Goal: Information Seeking & Learning: Learn about a topic

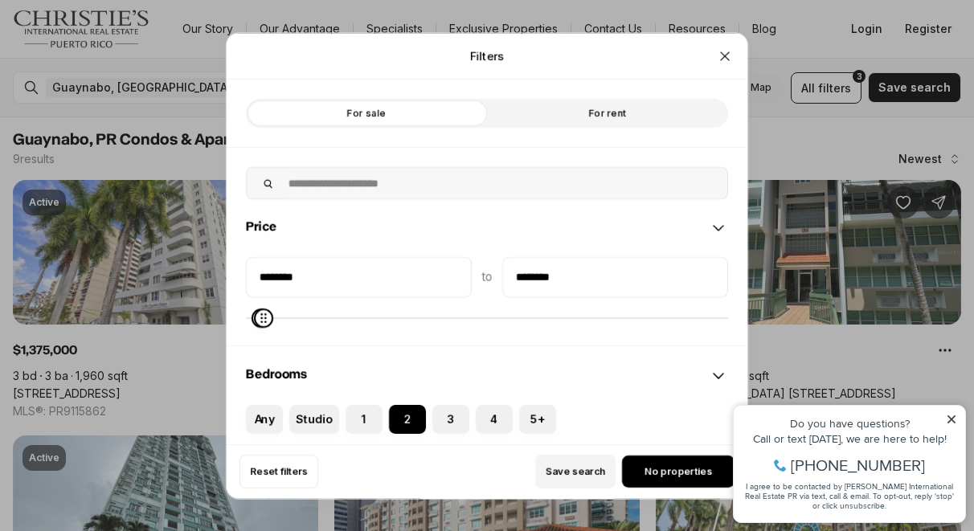
type input "********"
click at [255, 317] on span "Maximum" at bounding box center [264, 317] width 19 height 19
click at [721, 49] on icon "Close" at bounding box center [725, 55] width 16 height 16
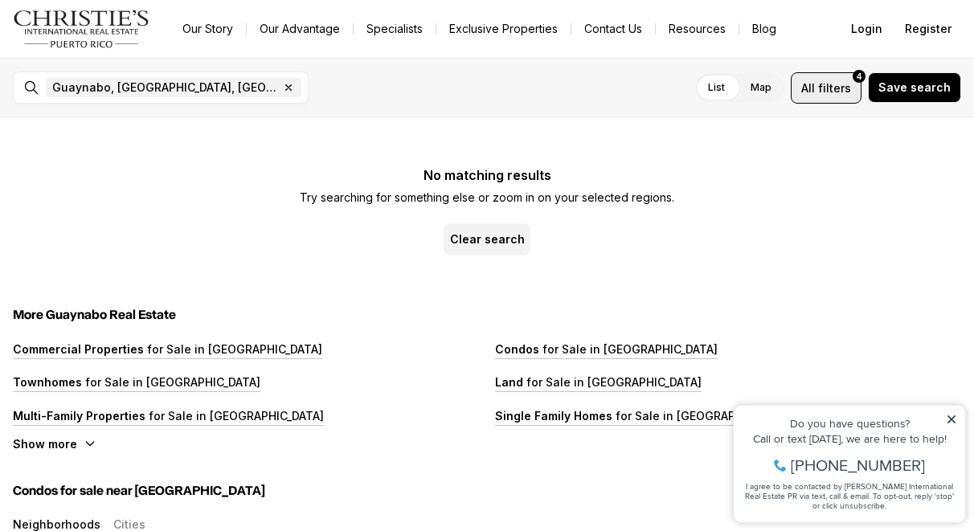
click at [839, 87] on span "filters" at bounding box center [834, 88] width 33 height 17
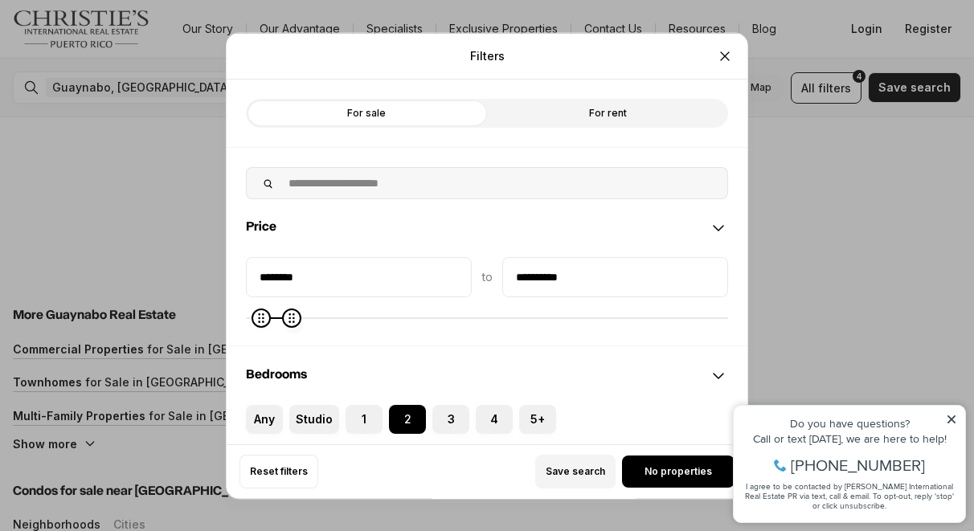
type input "**********"
click at [288, 321] on span "Maximum" at bounding box center [296, 317] width 19 height 19
click at [714, 226] on icon at bounding box center [717, 227] width 19 height 19
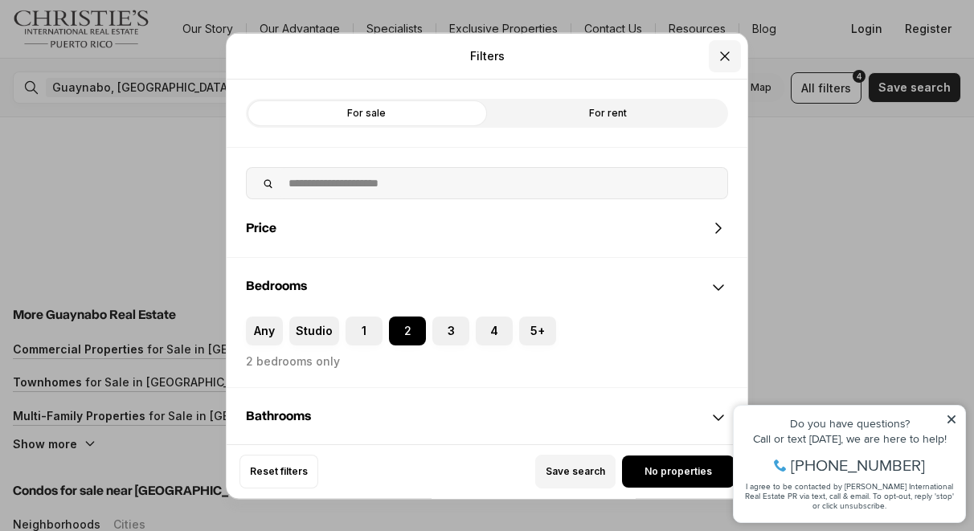
click at [721, 48] on icon "Close" at bounding box center [725, 55] width 16 height 16
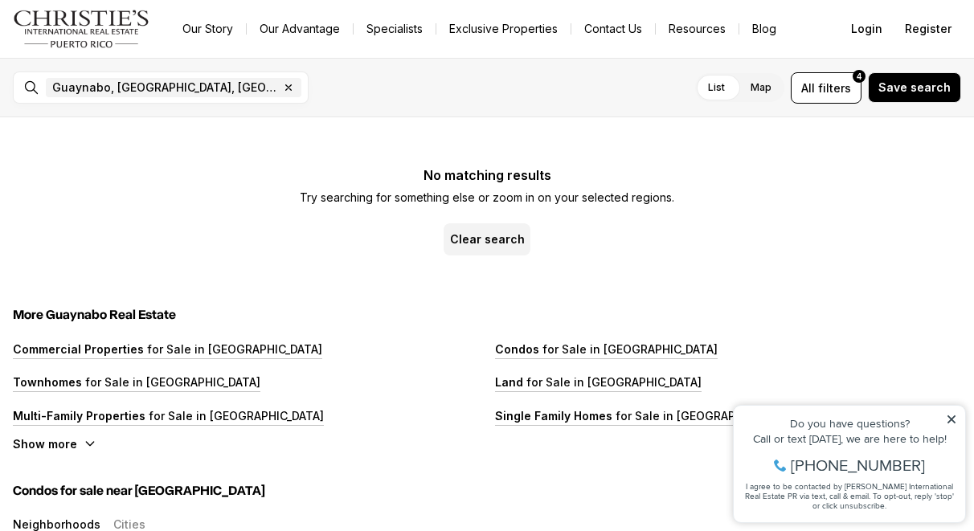
click at [717, 85] on label "List" at bounding box center [716, 87] width 43 height 29
click at [233, 96] on div "Guaynabo, PR, US Remove Guaynabo, PR, US" at bounding box center [173, 87] width 268 height 32
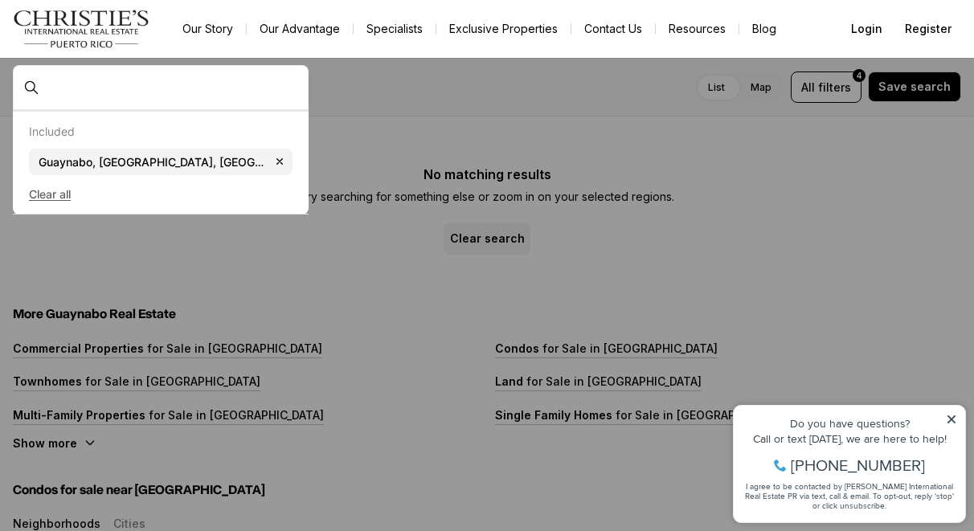
click at [60, 194] on button "Clear all" at bounding box center [160, 195] width 263 height 26
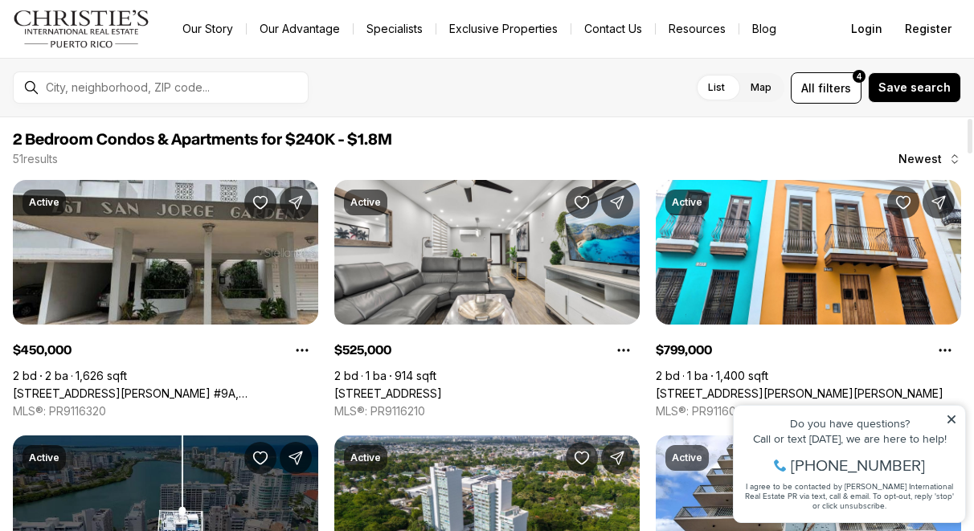
click at [188, 386] on link "[STREET_ADDRESS][PERSON_NAME] #9A, [GEOGRAPHIC_DATA][PERSON_NAME], 00912" at bounding box center [165, 393] width 305 height 14
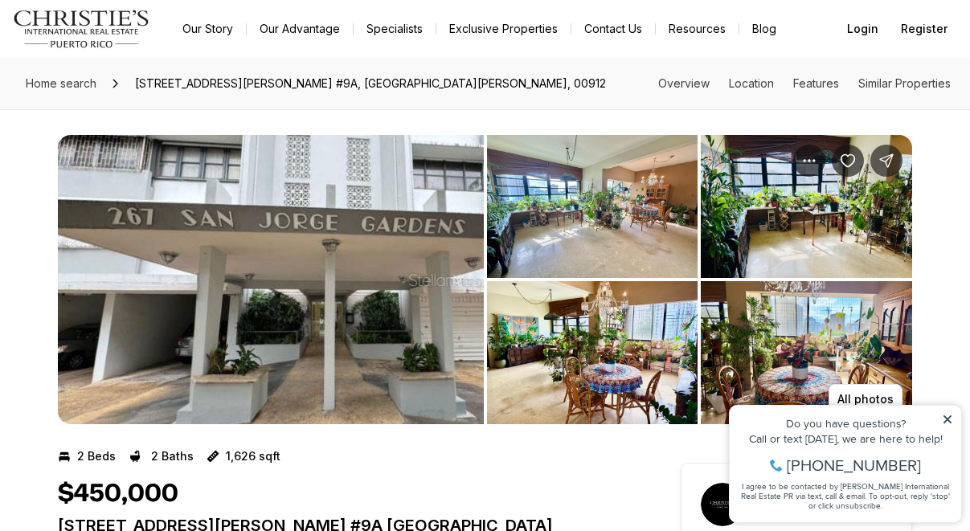
click at [345, 292] on img "View image gallery" at bounding box center [271, 279] width 426 height 289
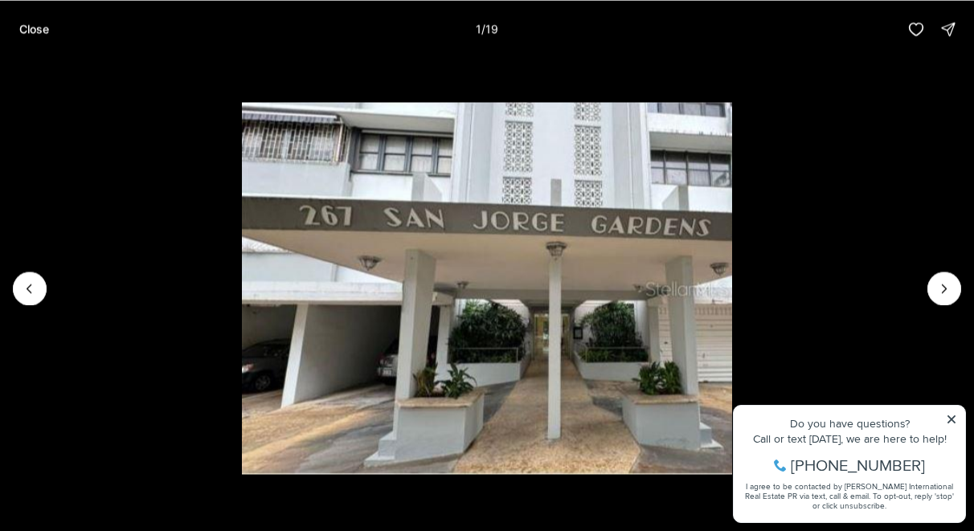
click at [951, 418] on li "1 of 19" at bounding box center [487, 288] width 974 height 460
click at [951, 414] on li "1 of 19" at bounding box center [487, 288] width 974 height 460
click at [942, 289] on icon "Next slide" at bounding box center [944, 288] width 16 height 16
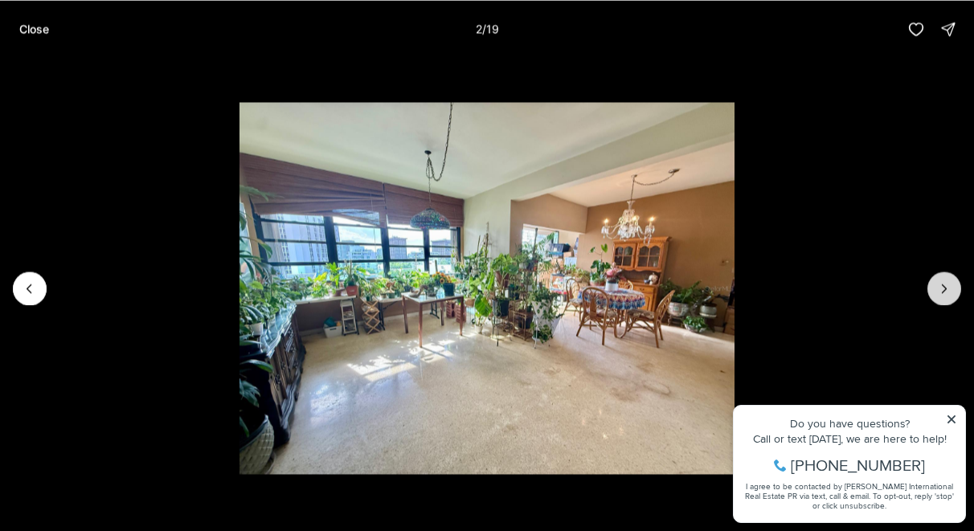
click at [942, 290] on icon "Next slide" at bounding box center [944, 288] width 16 height 16
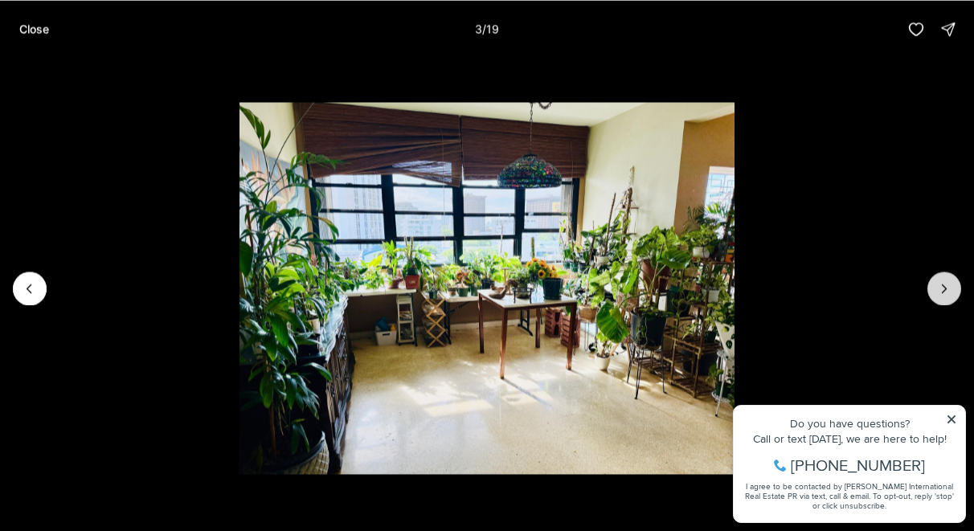
click at [942, 290] on icon "Next slide" at bounding box center [944, 288] width 16 height 16
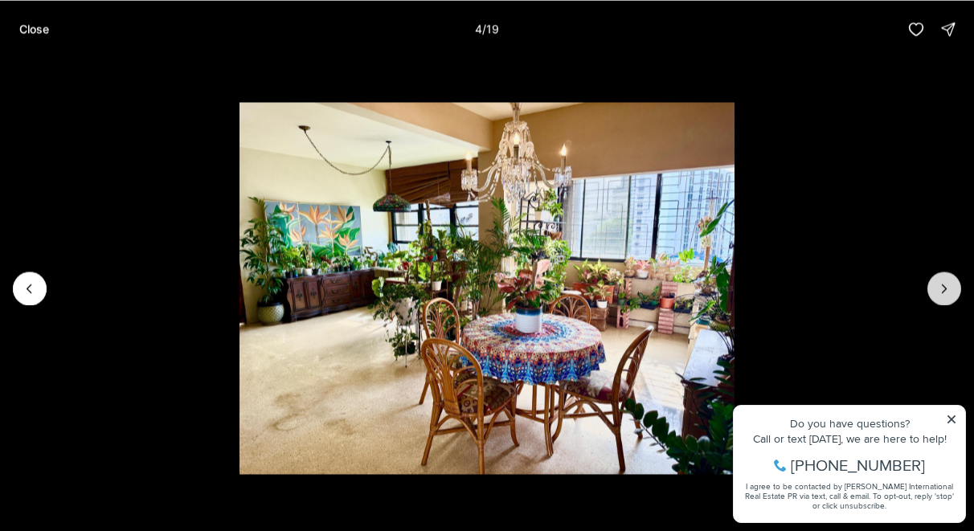
click at [942, 290] on icon "Next slide" at bounding box center [944, 288] width 16 height 16
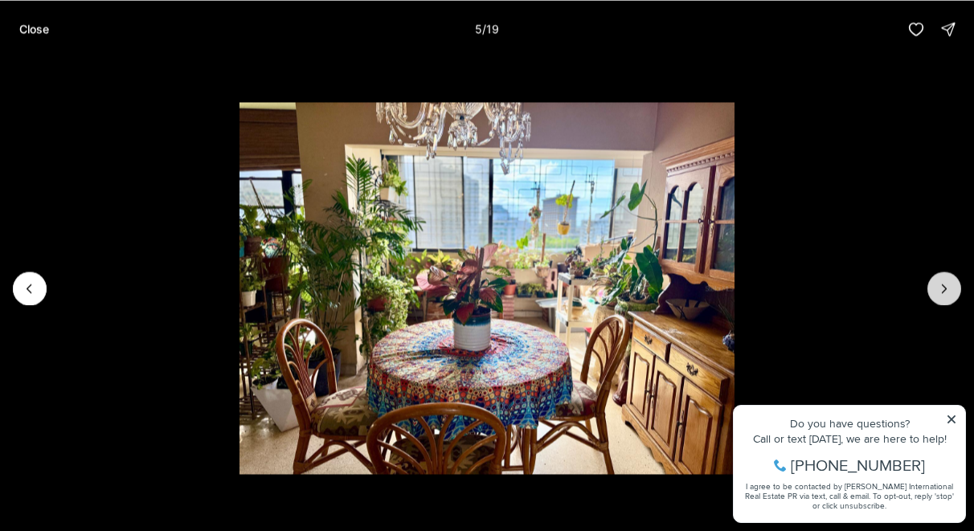
click at [942, 290] on icon "Next slide" at bounding box center [944, 288] width 16 height 16
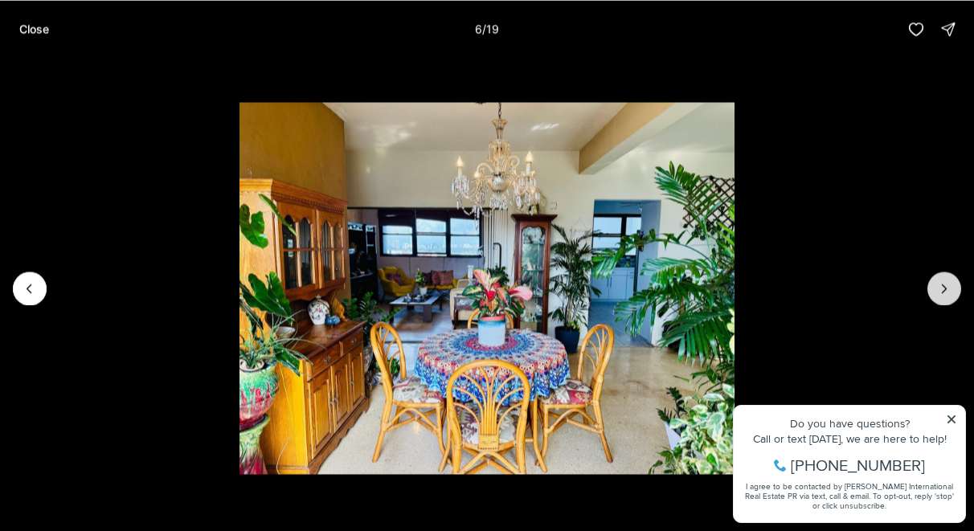
click at [942, 290] on icon "Next slide" at bounding box center [944, 288] width 16 height 16
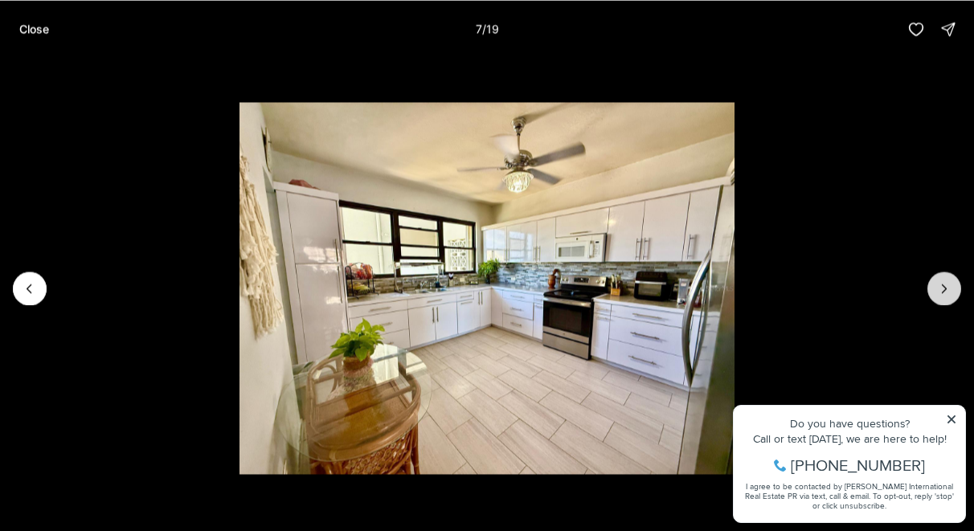
click at [942, 290] on icon "Next slide" at bounding box center [944, 288] width 16 height 16
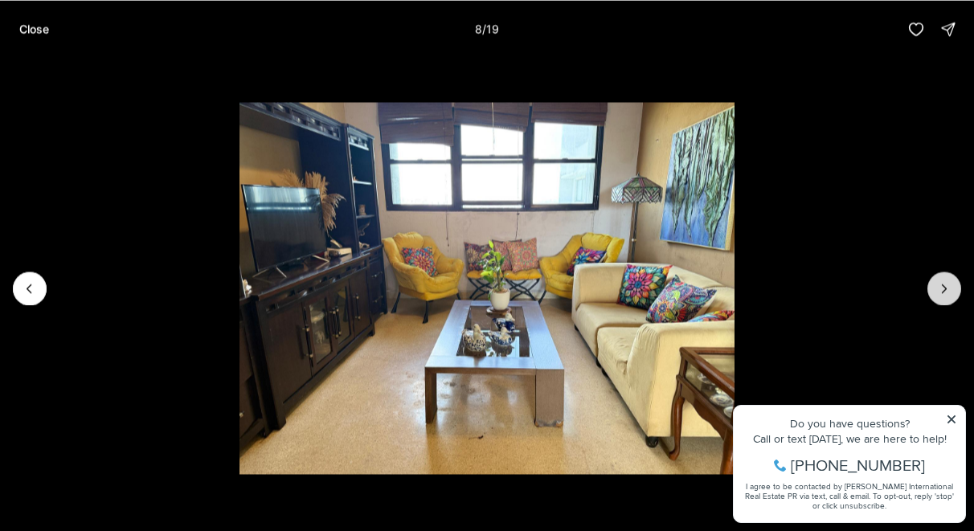
click at [942, 290] on icon "Next slide" at bounding box center [944, 288] width 16 height 16
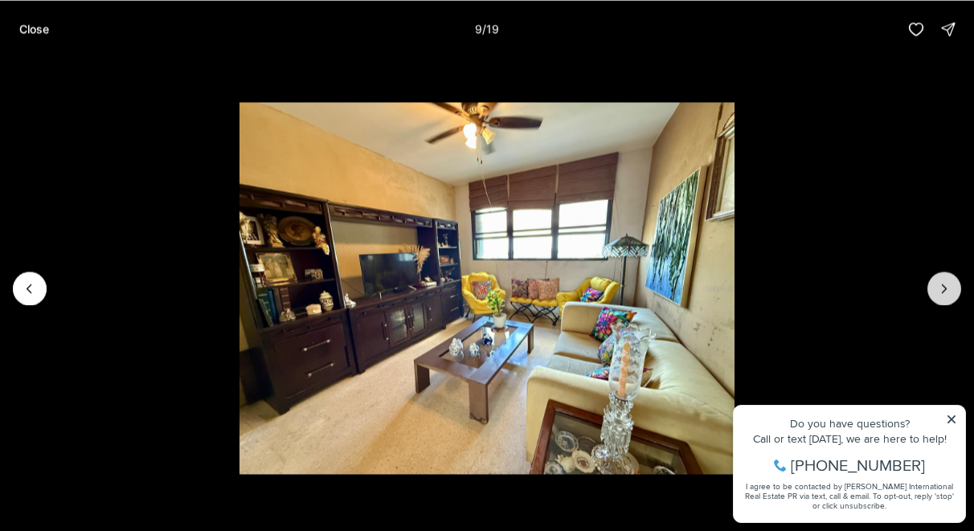
click at [942, 290] on icon "Next slide" at bounding box center [944, 288] width 16 height 16
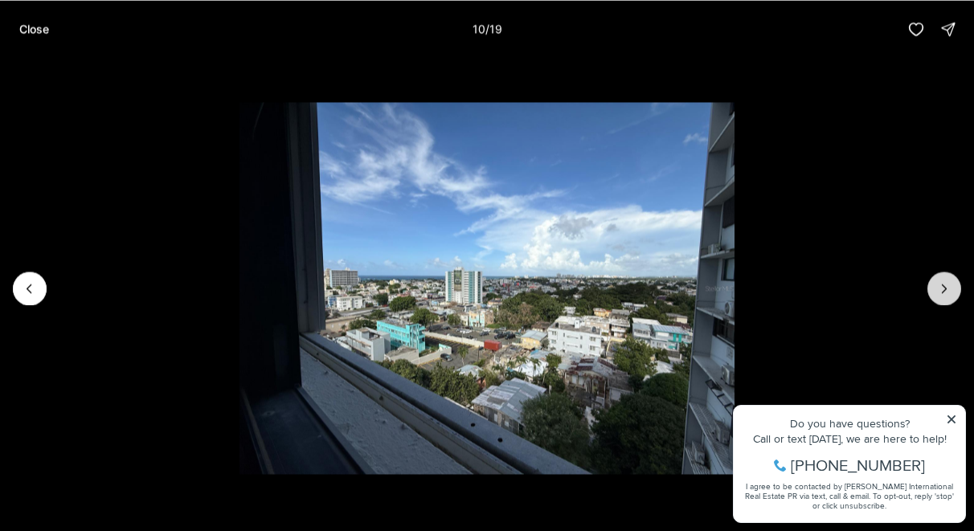
click at [942, 290] on icon "Next slide" at bounding box center [944, 288] width 16 height 16
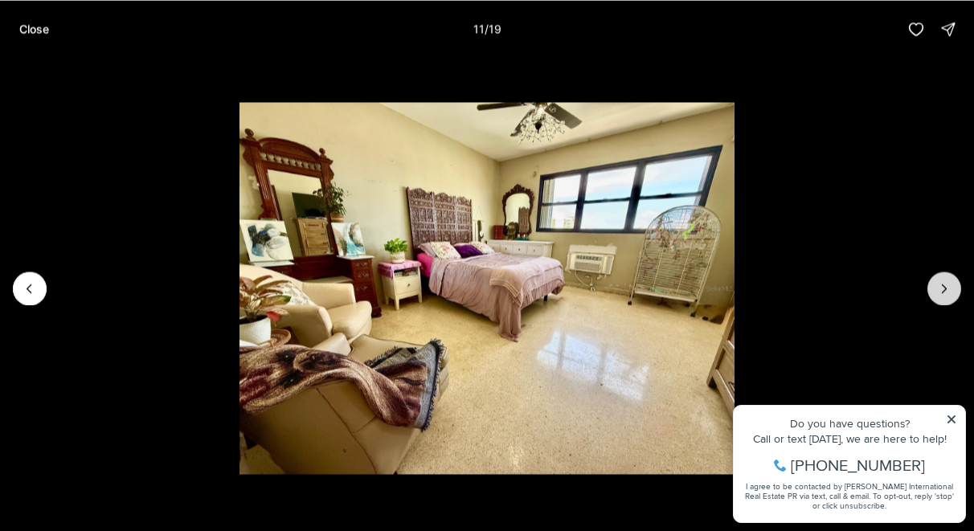
click at [942, 290] on icon "Next slide" at bounding box center [944, 288] width 16 height 16
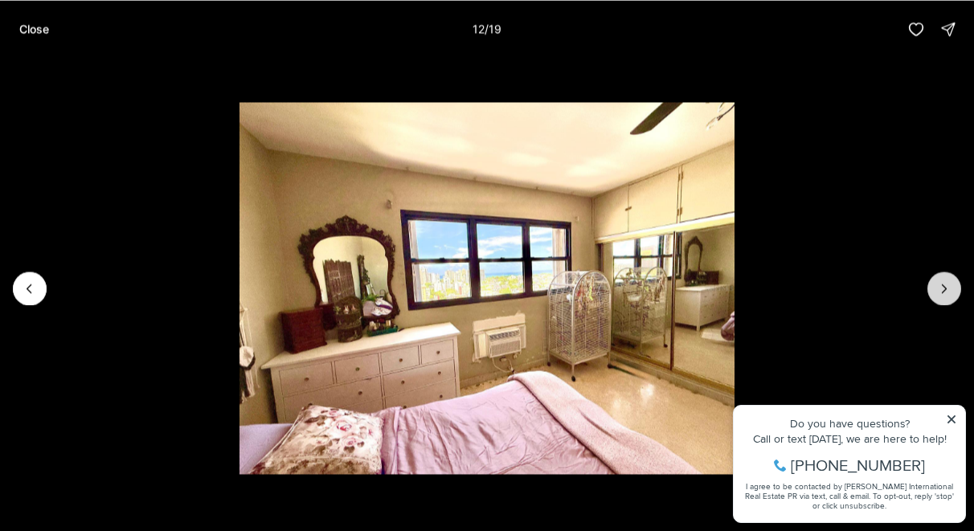
click at [942, 290] on icon "Next slide" at bounding box center [944, 288] width 16 height 16
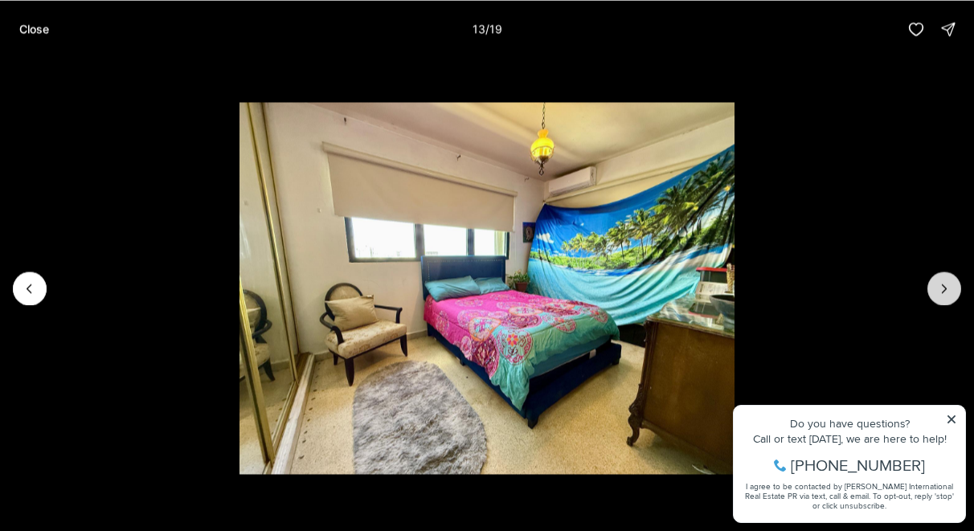
click at [942, 290] on icon "Next slide" at bounding box center [944, 288] width 16 height 16
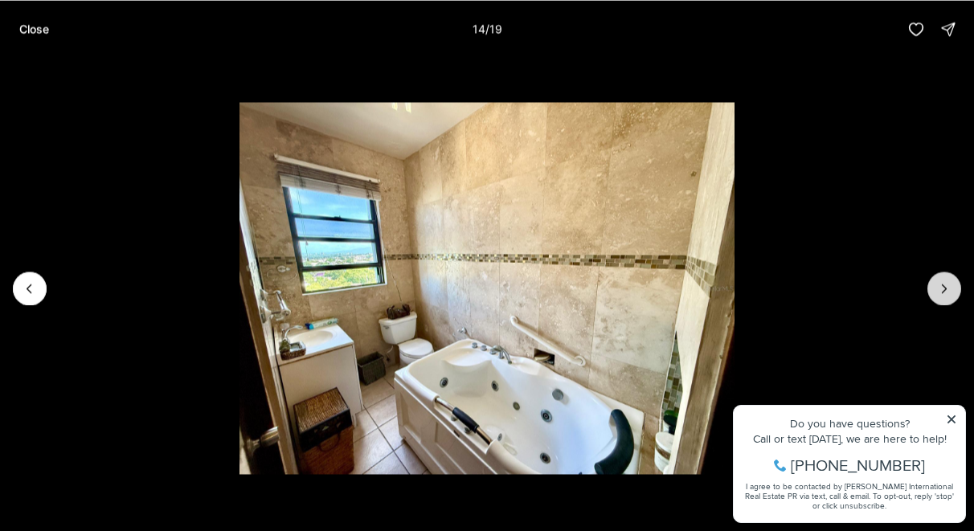
click at [942, 290] on icon "Next slide" at bounding box center [944, 288] width 16 height 16
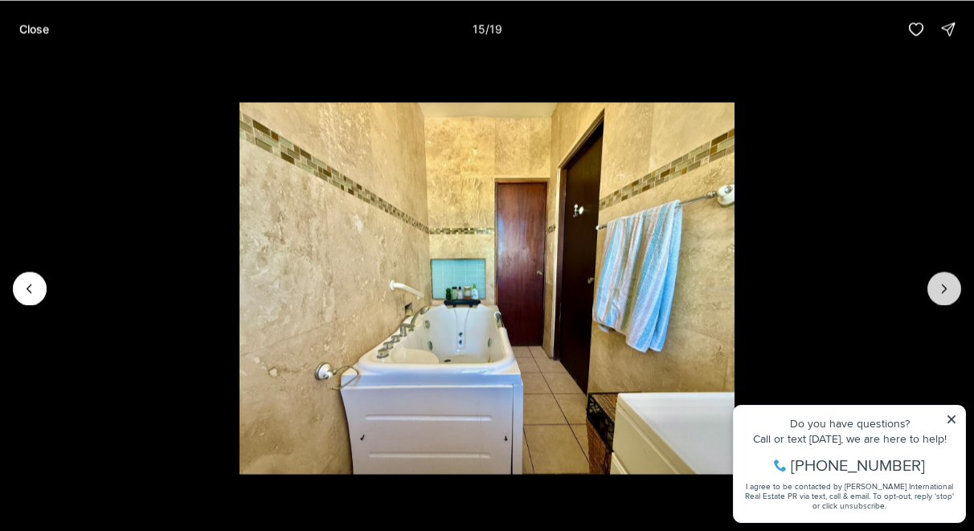
click at [942, 290] on icon "Next slide" at bounding box center [944, 288] width 16 height 16
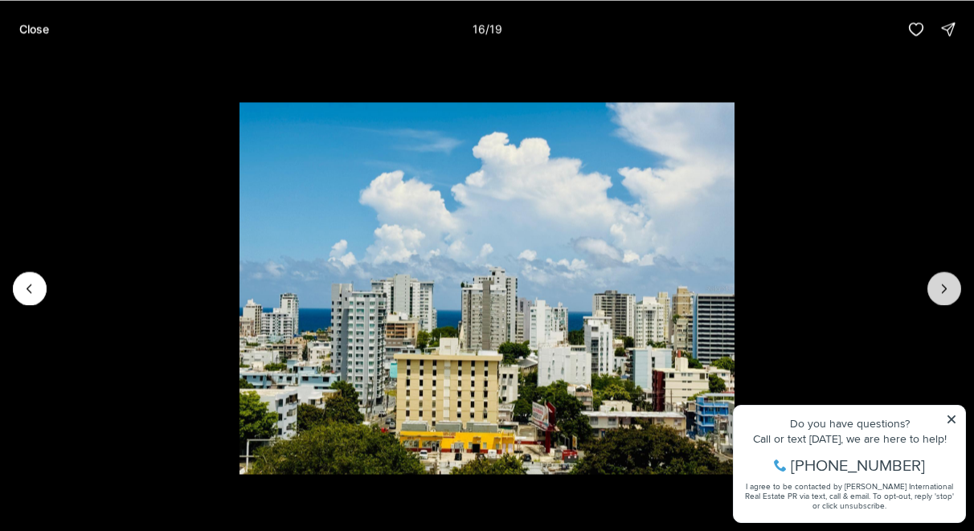
click at [942, 290] on icon "Next slide" at bounding box center [944, 288] width 16 height 16
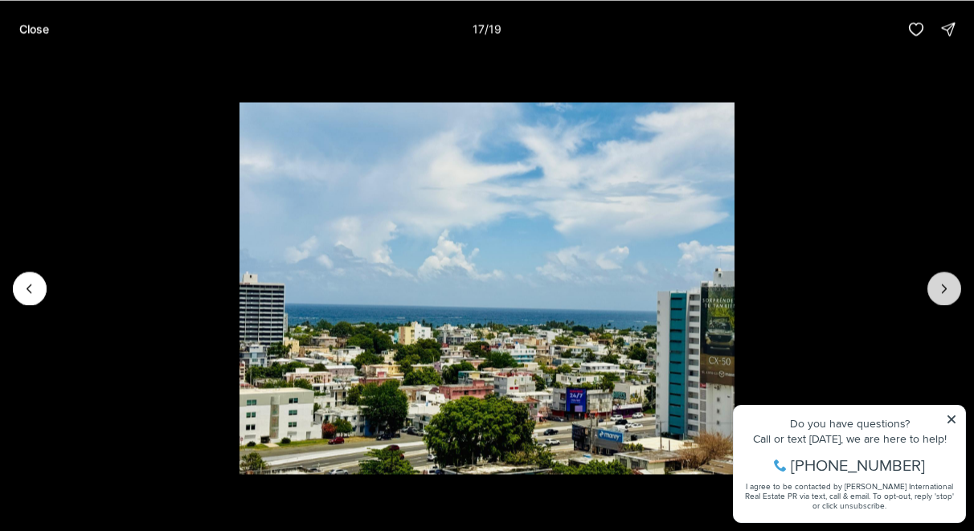
click at [942, 290] on icon "Next slide" at bounding box center [944, 288] width 16 height 16
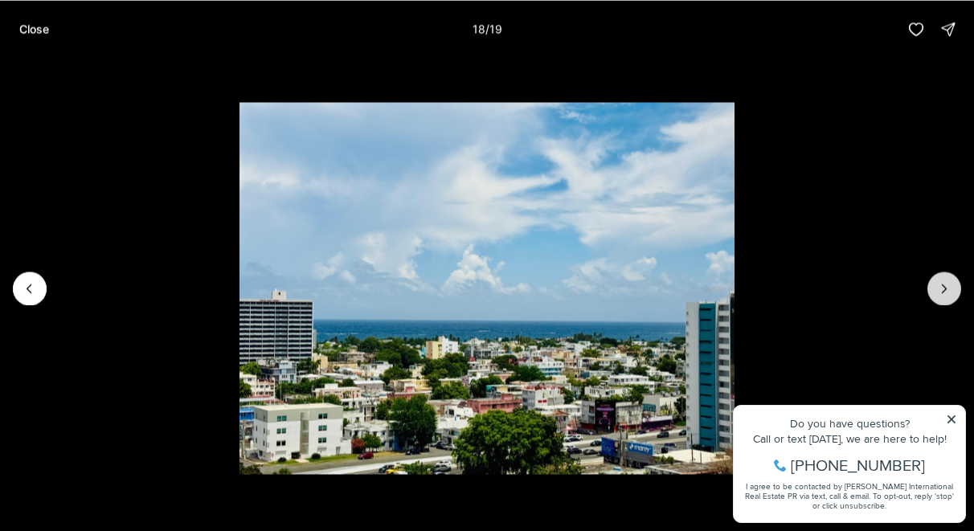
click at [942, 290] on icon "Next slide" at bounding box center [944, 288] width 16 height 16
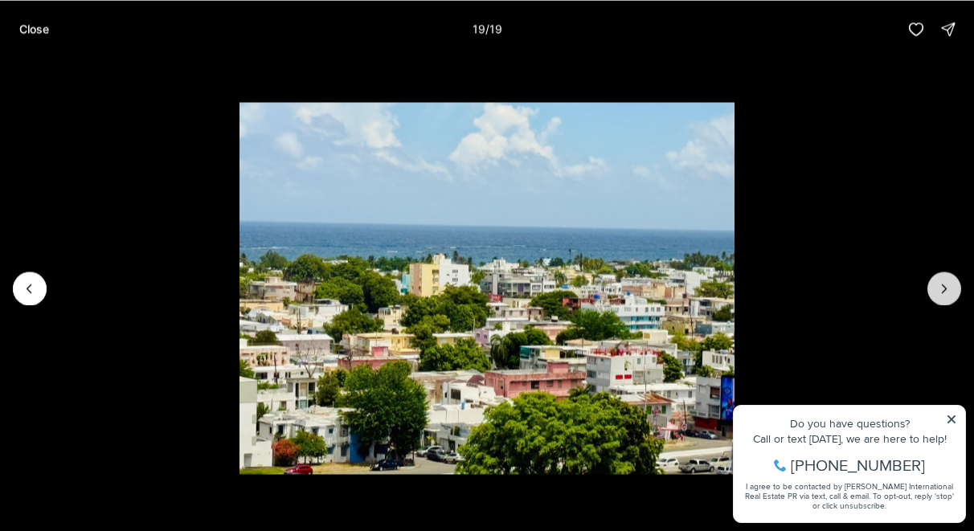
click at [942, 290] on div at bounding box center [944, 289] width 34 height 34
click at [36, 32] on p "Close" at bounding box center [34, 28] width 30 height 13
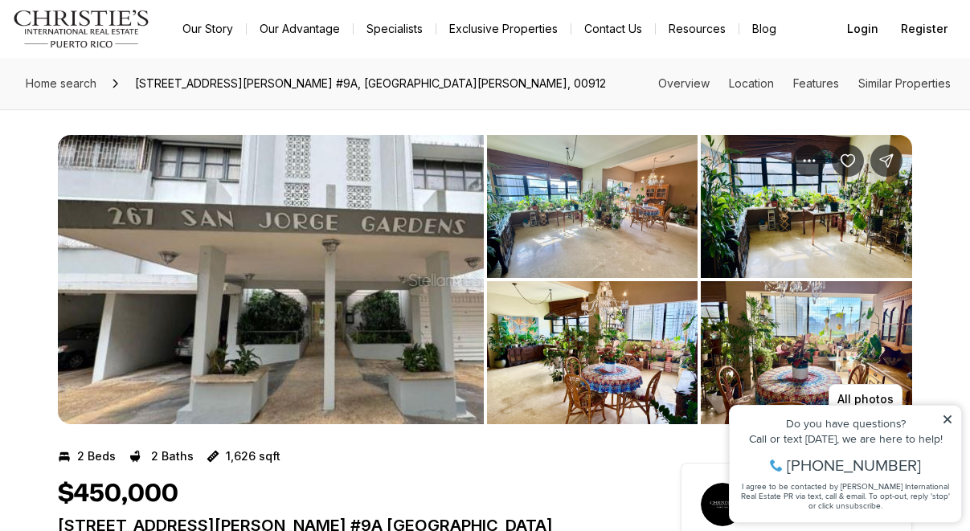
click at [393, 237] on img "View image gallery" at bounding box center [271, 279] width 426 height 289
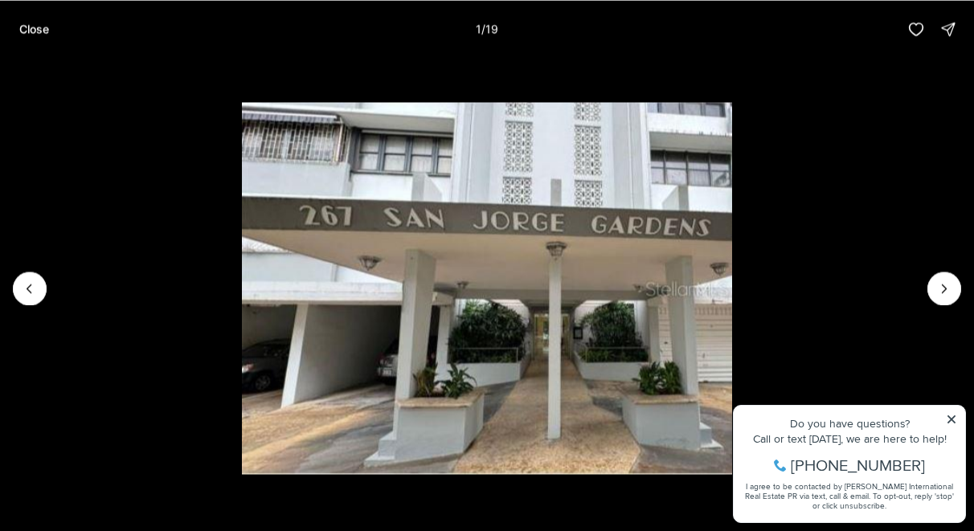
click at [950, 418] on li "1 of 19" at bounding box center [487, 288] width 974 height 460
click at [946, 286] on icon "Next slide" at bounding box center [944, 288] width 16 height 16
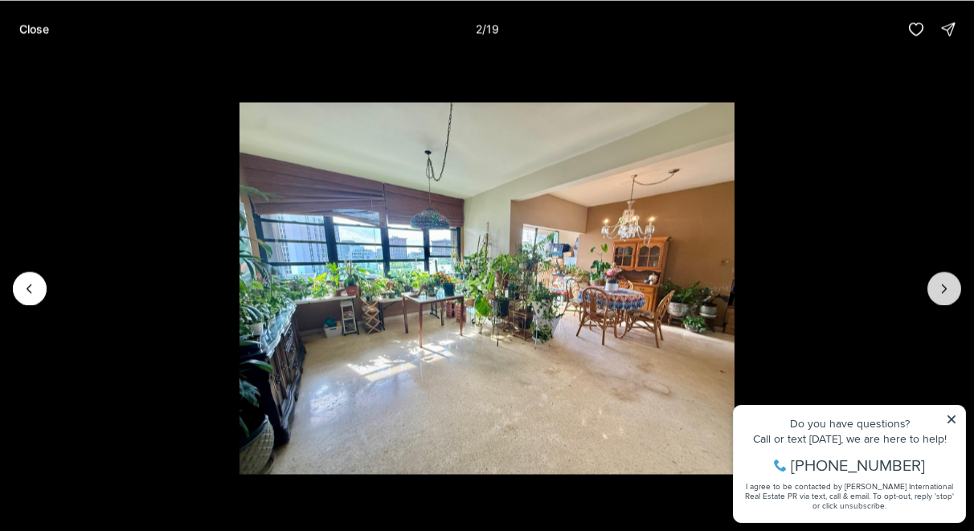
click at [947, 286] on icon "Next slide" at bounding box center [944, 288] width 16 height 16
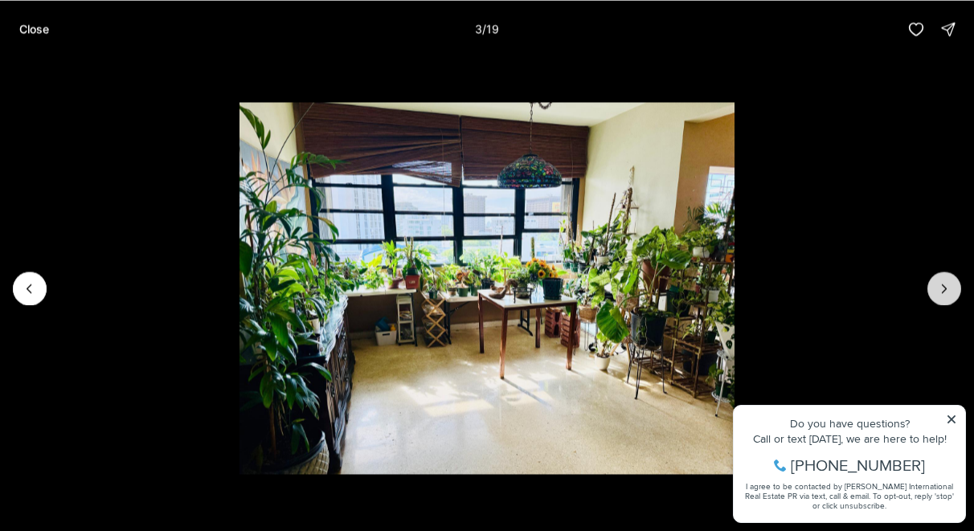
click at [947, 286] on icon "Next slide" at bounding box center [944, 288] width 16 height 16
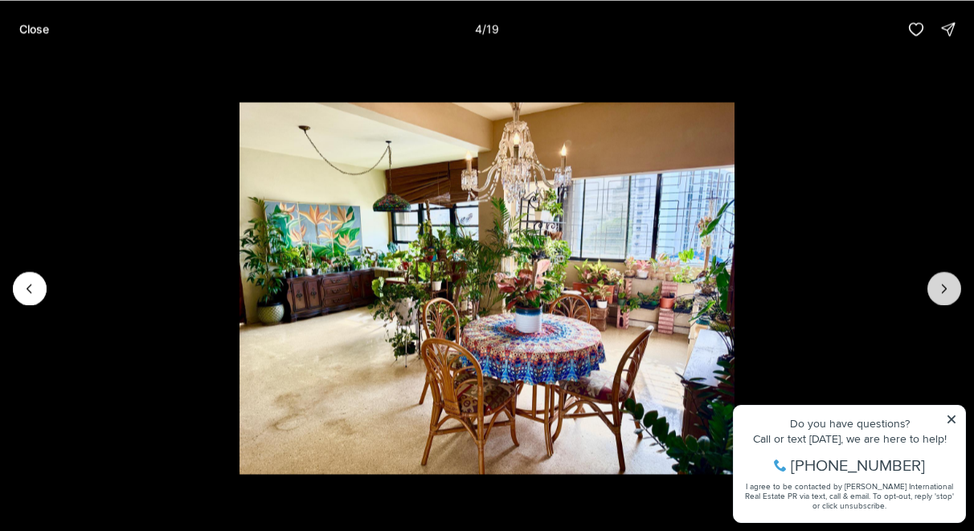
click at [947, 286] on icon "Next slide" at bounding box center [944, 288] width 16 height 16
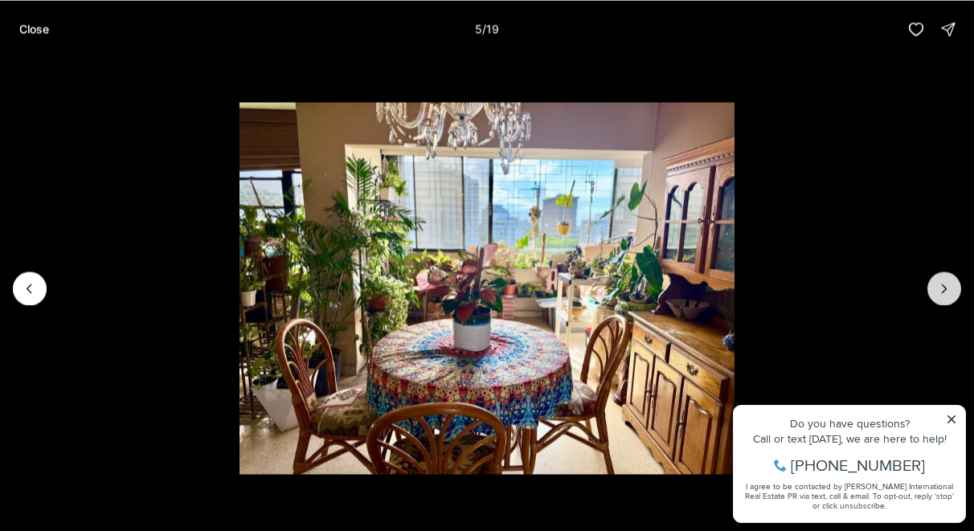
click at [947, 286] on icon "Next slide" at bounding box center [944, 288] width 16 height 16
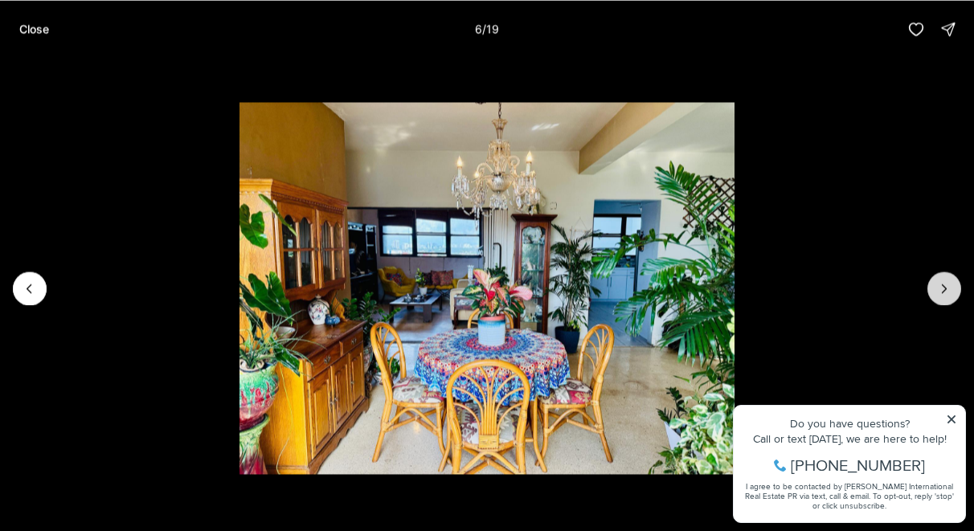
click at [947, 286] on icon "Next slide" at bounding box center [944, 288] width 16 height 16
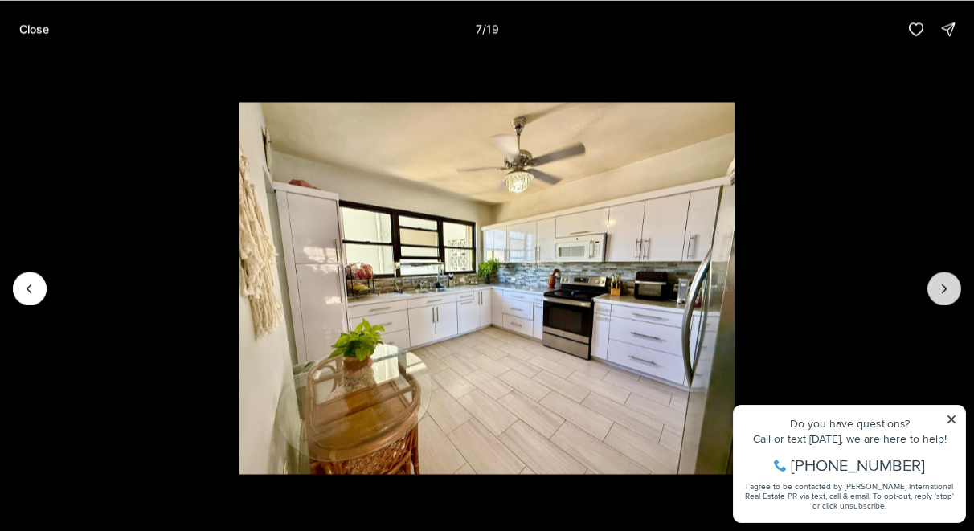
click at [947, 286] on icon "Next slide" at bounding box center [944, 288] width 16 height 16
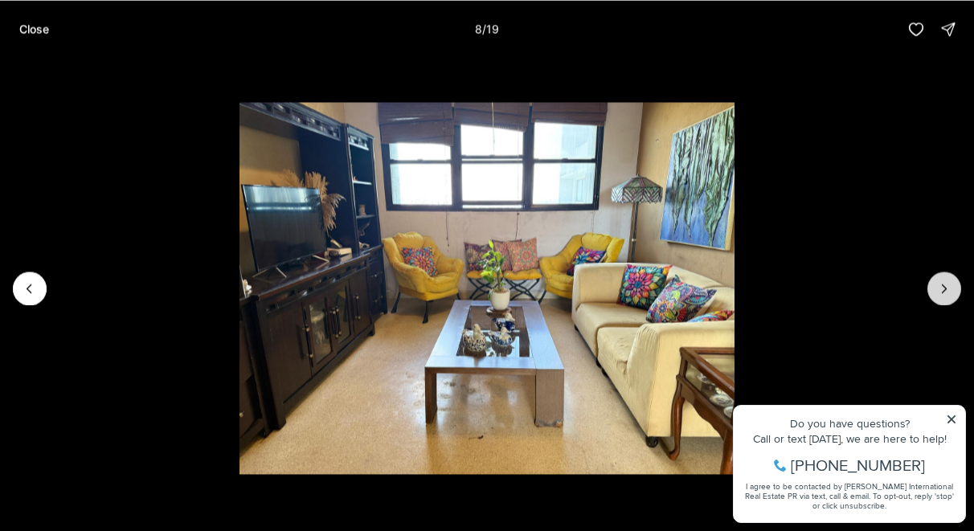
click at [947, 286] on icon "Next slide" at bounding box center [944, 288] width 16 height 16
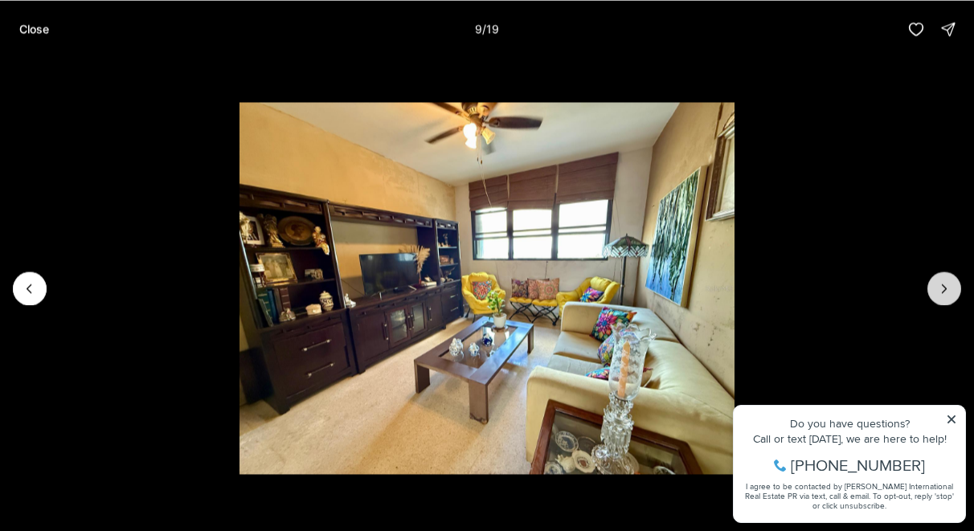
click at [947, 286] on icon "Next slide" at bounding box center [944, 288] width 16 height 16
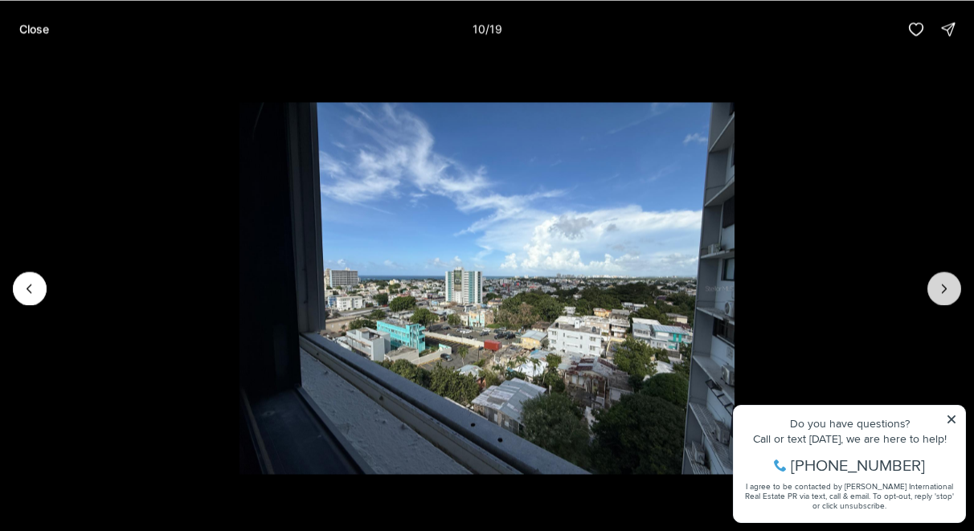
click at [947, 286] on icon "Next slide" at bounding box center [944, 288] width 16 height 16
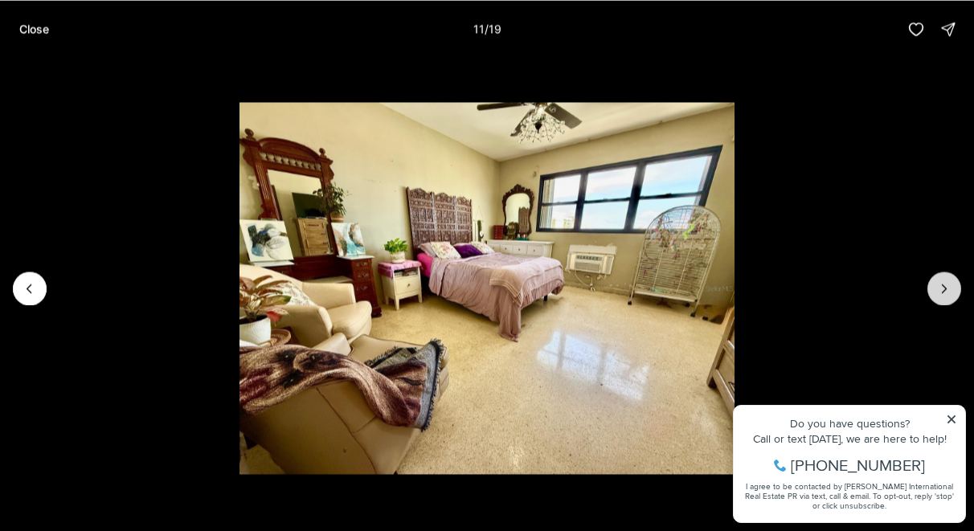
click at [947, 286] on icon "Next slide" at bounding box center [944, 288] width 16 height 16
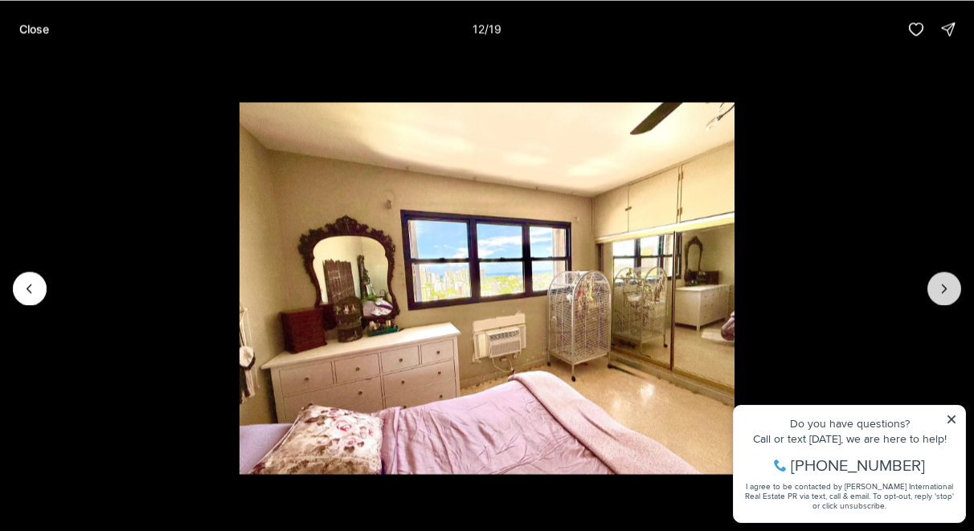
click at [947, 286] on icon "Next slide" at bounding box center [944, 288] width 16 height 16
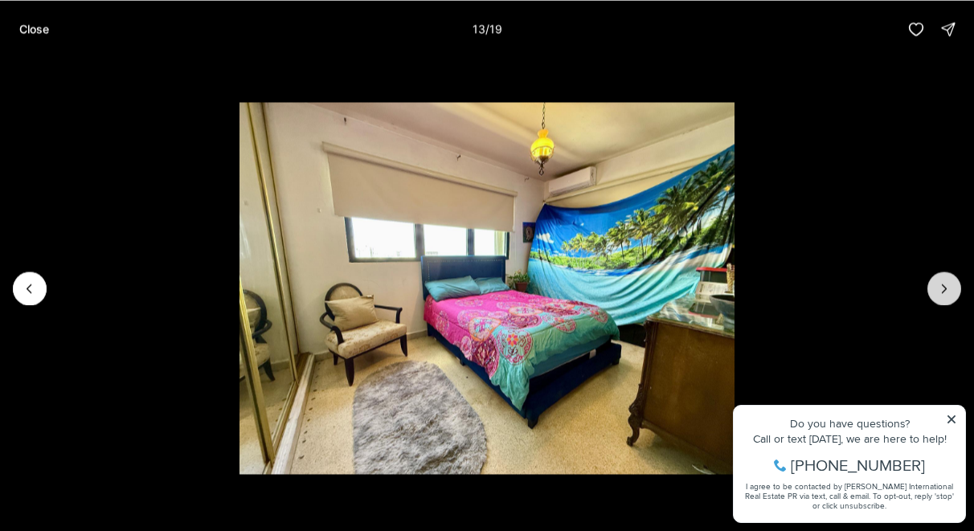
click at [947, 286] on icon "Next slide" at bounding box center [944, 288] width 16 height 16
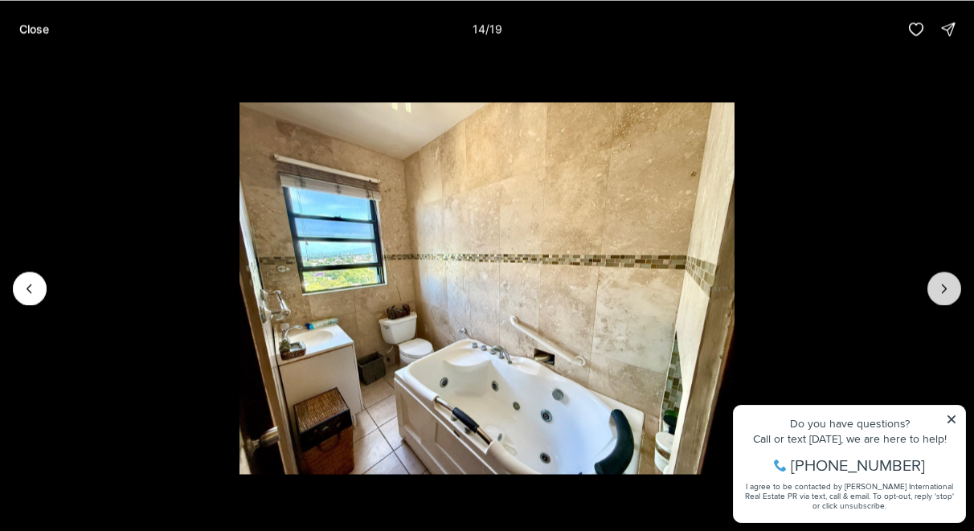
click at [947, 286] on icon "Next slide" at bounding box center [944, 288] width 16 height 16
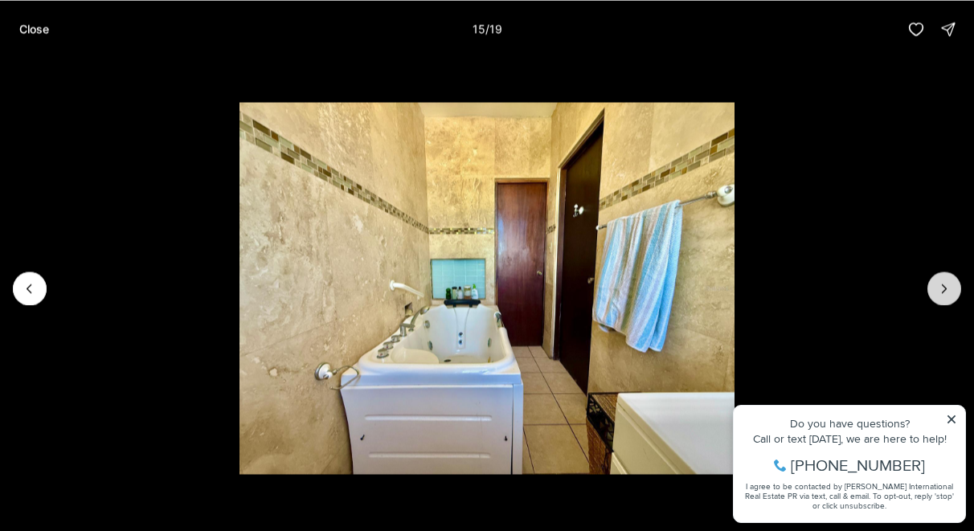
click at [947, 286] on icon "Next slide" at bounding box center [944, 288] width 16 height 16
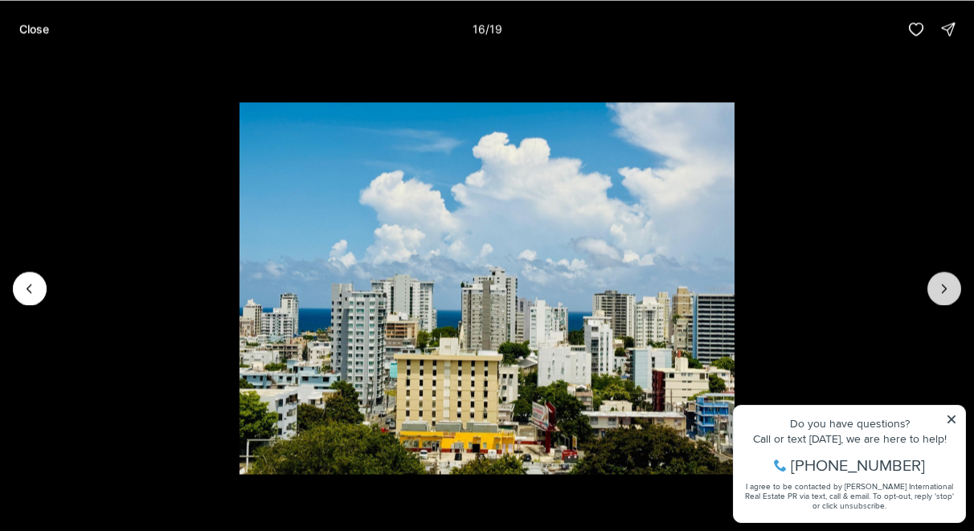
click at [947, 286] on icon "Next slide" at bounding box center [944, 288] width 16 height 16
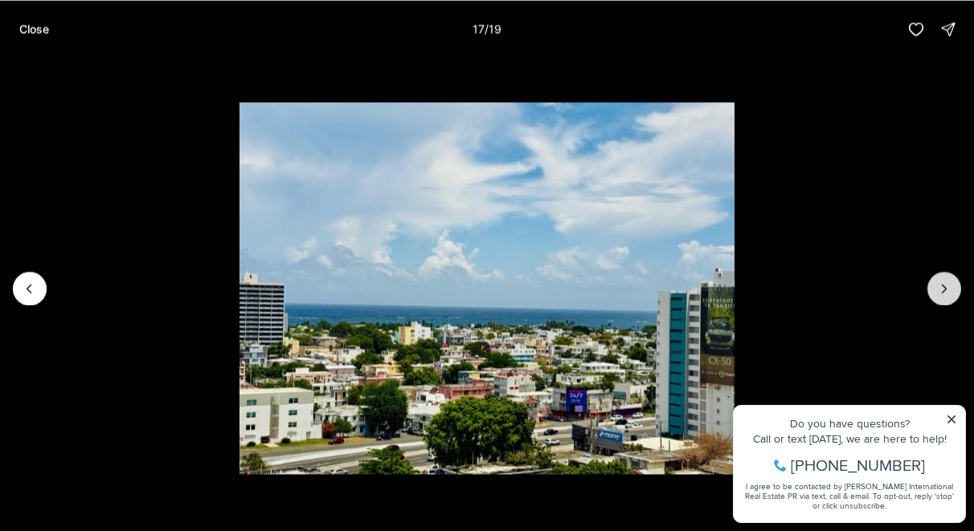
click at [947, 286] on icon "Next slide" at bounding box center [944, 288] width 16 height 16
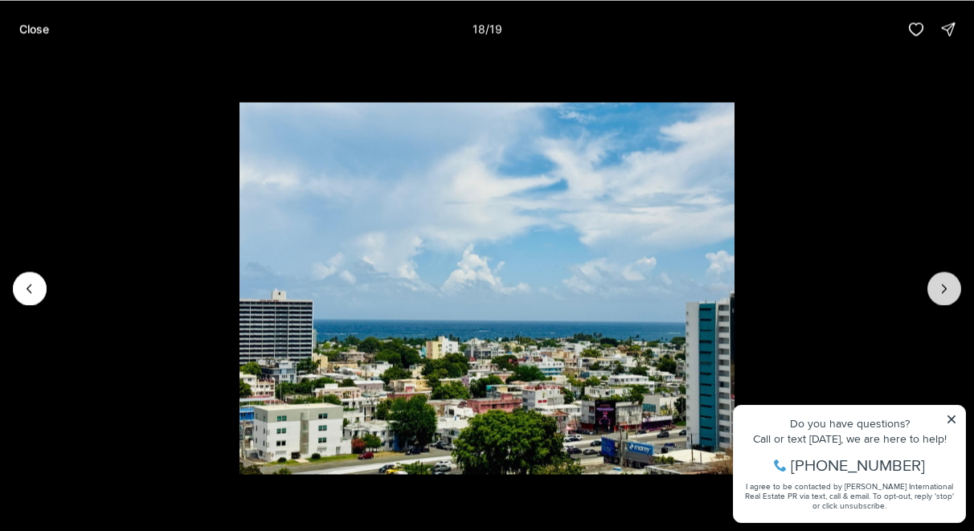
click at [947, 286] on icon "Next slide" at bounding box center [944, 288] width 16 height 16
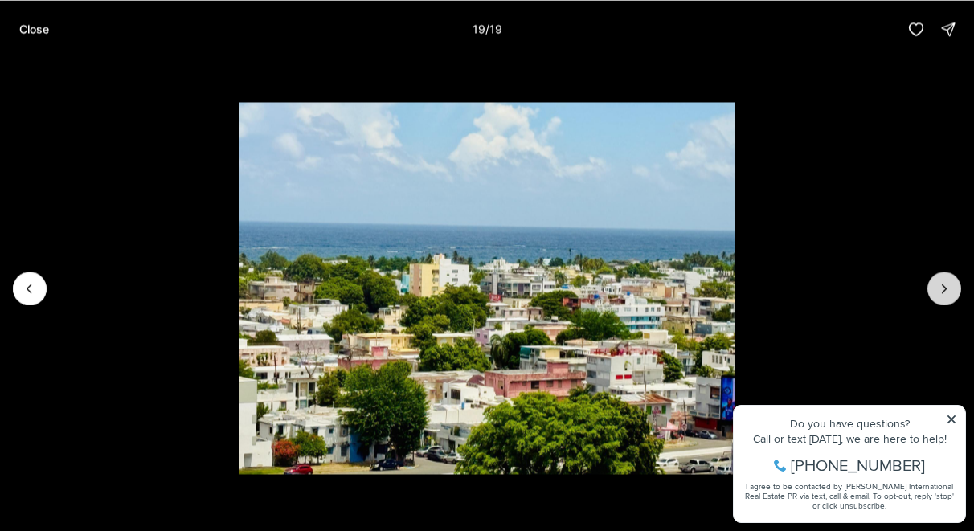
click at [947, 286] on div at bounding box center [944, 289] width 34 height 34
click at [735, 423] on img "19 of 19" at bounding box center [487, 288] width 496 height 372
click at [37, 28] on p "Close" at bounding box center [34, 28] width 30 height 13
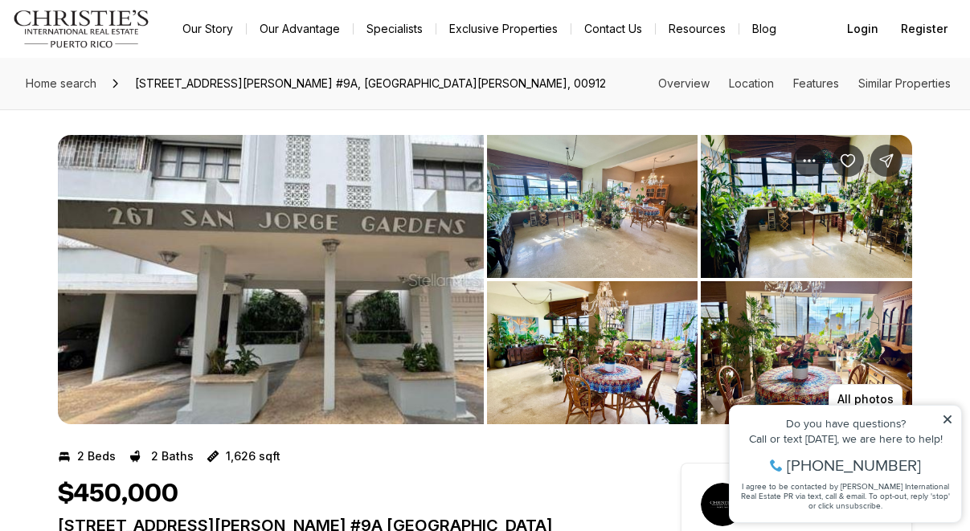
scroll to position [309, 0]
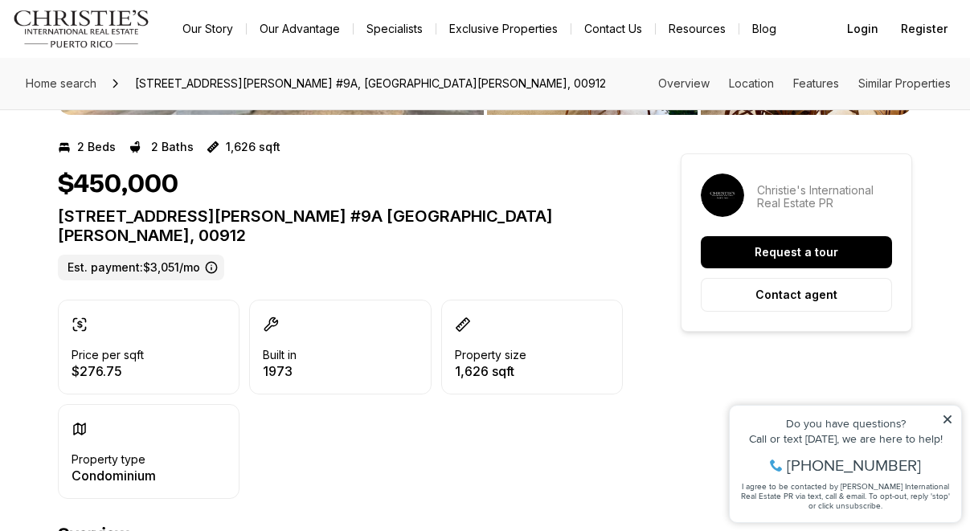
click at [949, 416] on icon at bounding box center [946, 419] width 11 height 11
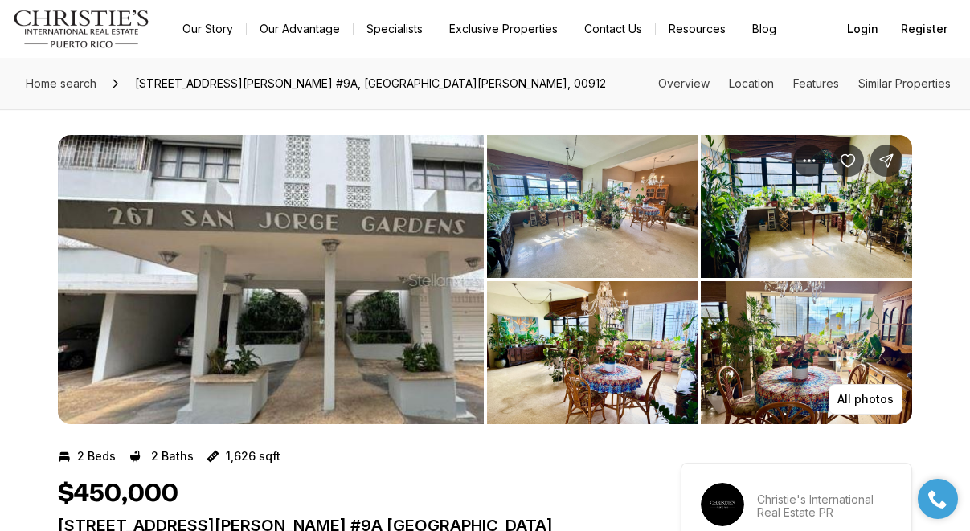
scroll to position [0, 0]
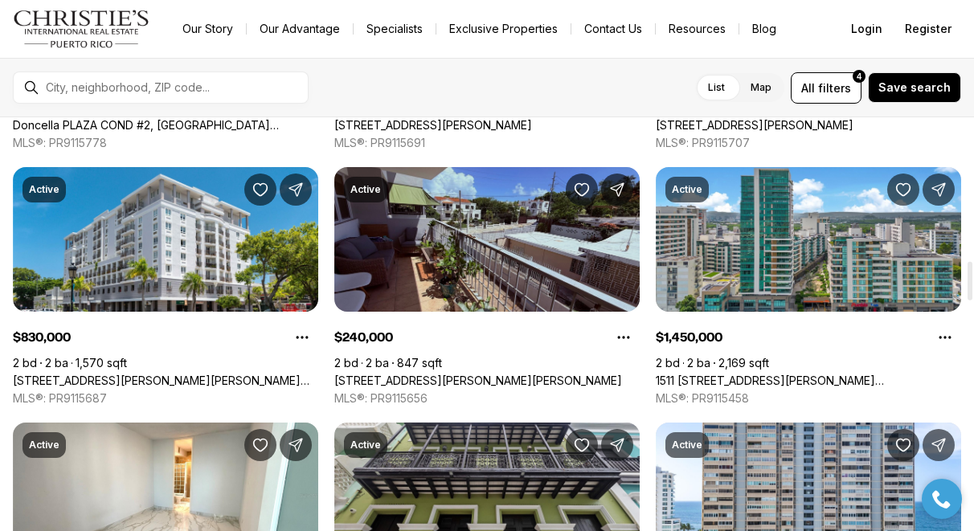
scroll to position [1546, 0]
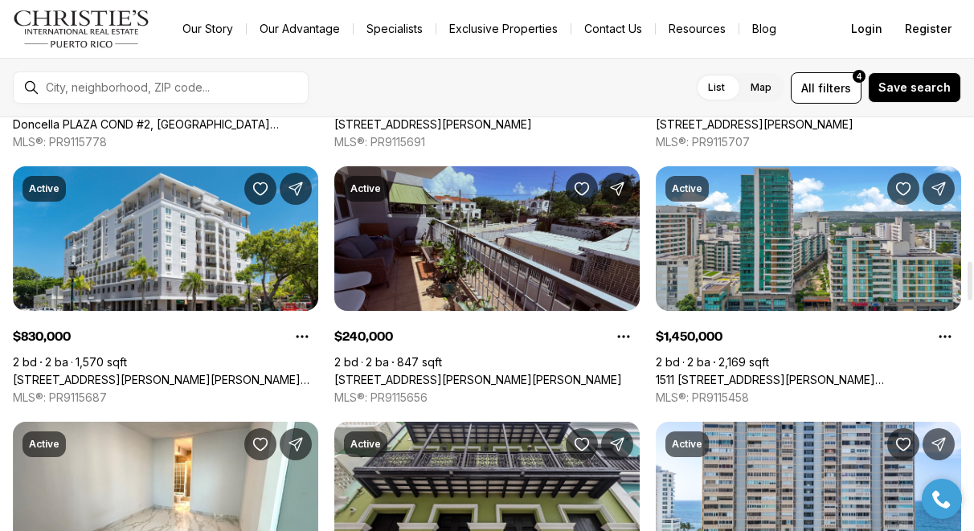
click at [535, 373] on link "[STREET_ADDRESS][PERSON_NAME][PERSON_NAME]" at bounding box center [478, 380] width 288 height 14
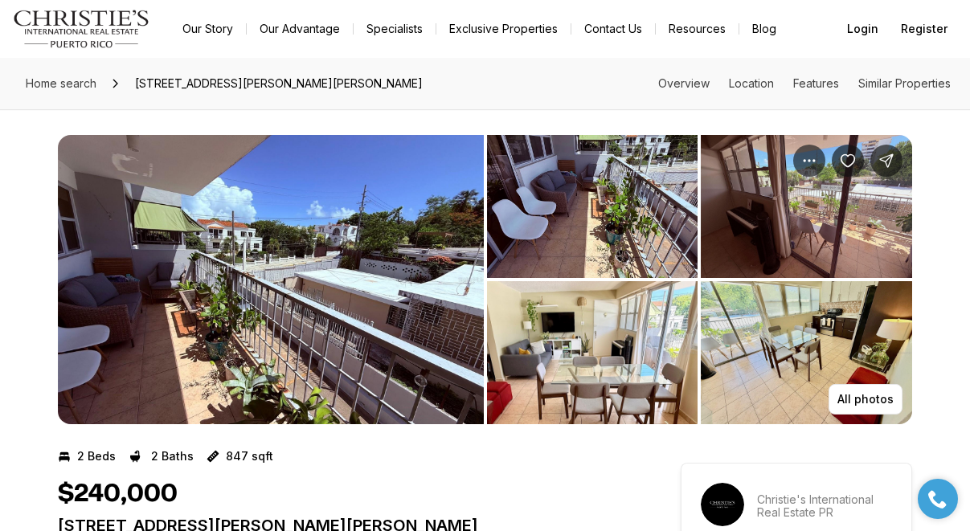
click at [404, 244] on img "View image gallery" at bounding box center [271, 279] width 426 height 289
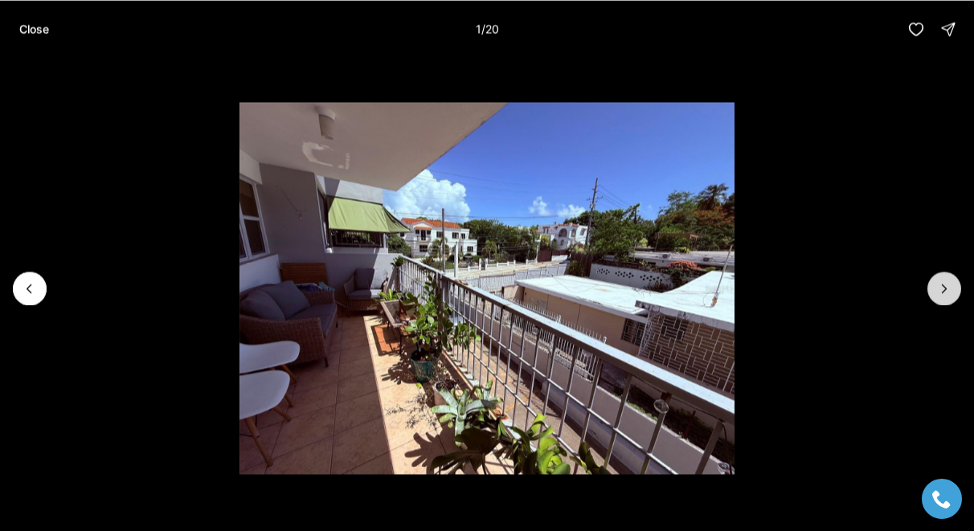
click at [943, 287] on icon "Next slide" at bounding box center [944, 288] width 16 height 16
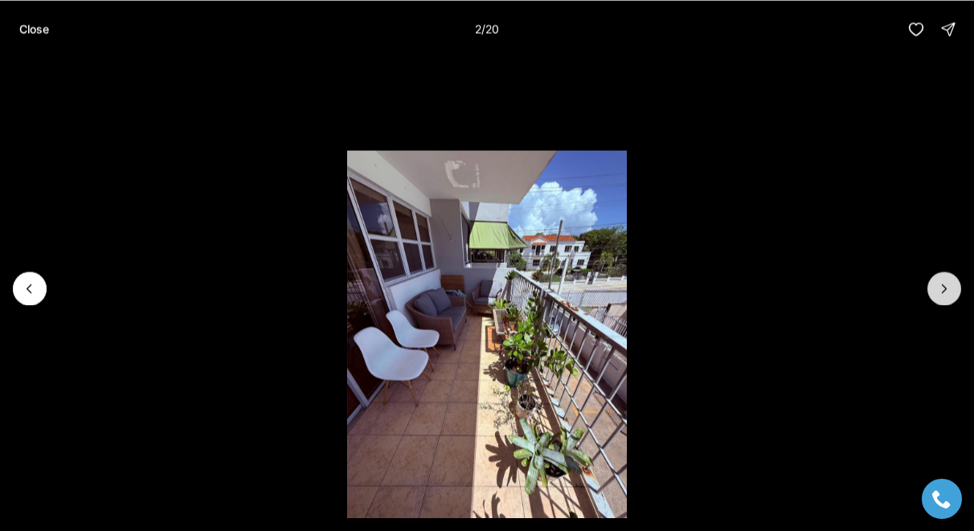
click at [943, 287] on icon "Next slide" at bounding box center [944, 288] width 16 height 16
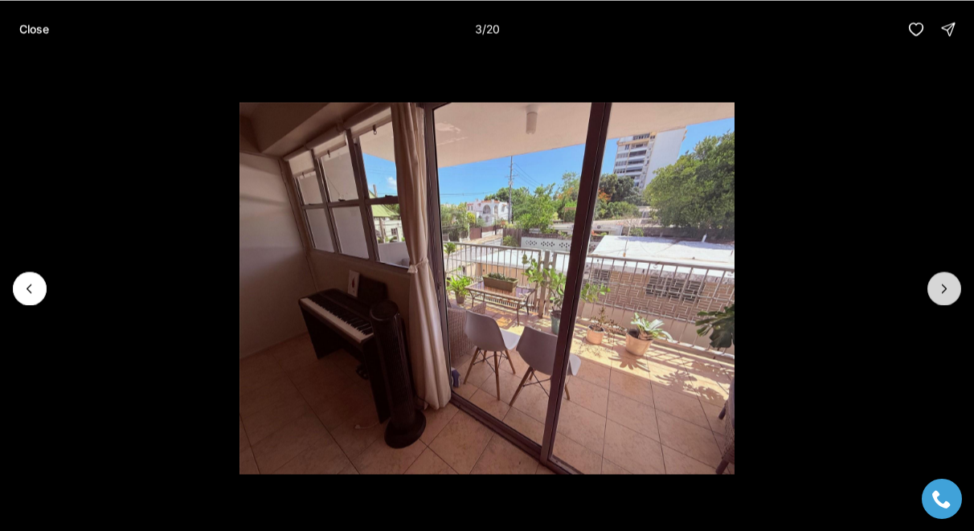
click at [943, 287] on icon "Next slide" at bounding box center [944, 288] width 16 height 16
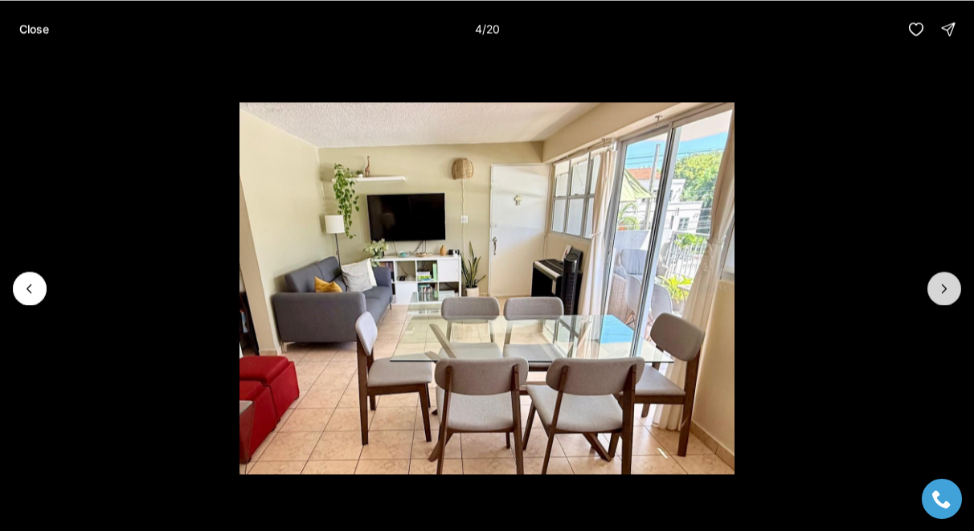
click at [943, 287] on icon "Next slide" at bounding box center [944, 288] width 16 height 16
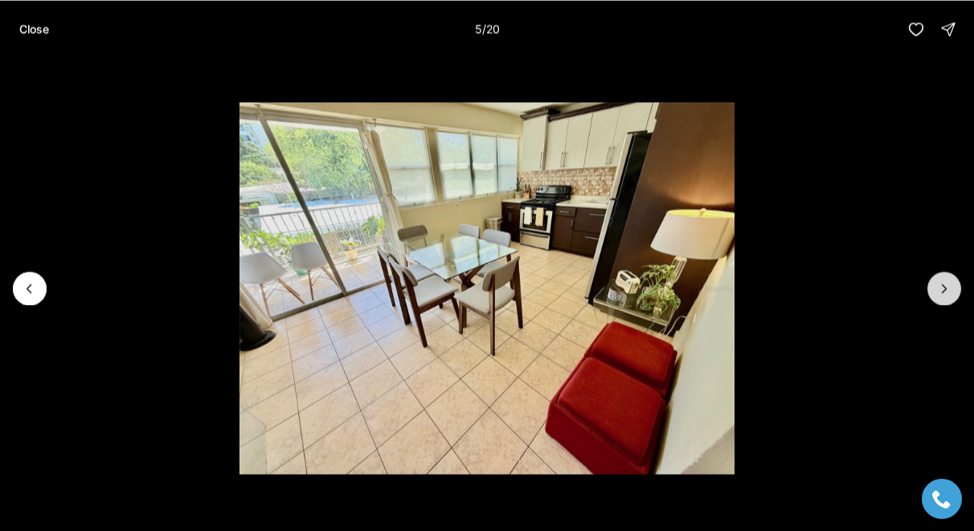
click at [943, 287] on icon "Next slide" at bounding box center [944, 288] width 16 height 16
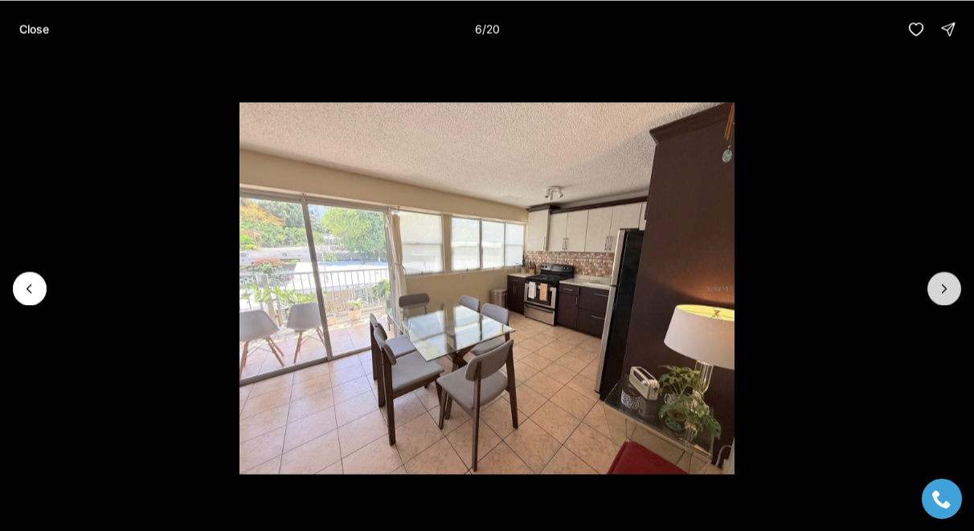
click at [943, 287] on icon "Next slide" at bounding box center [944, 288] width 16 height 16
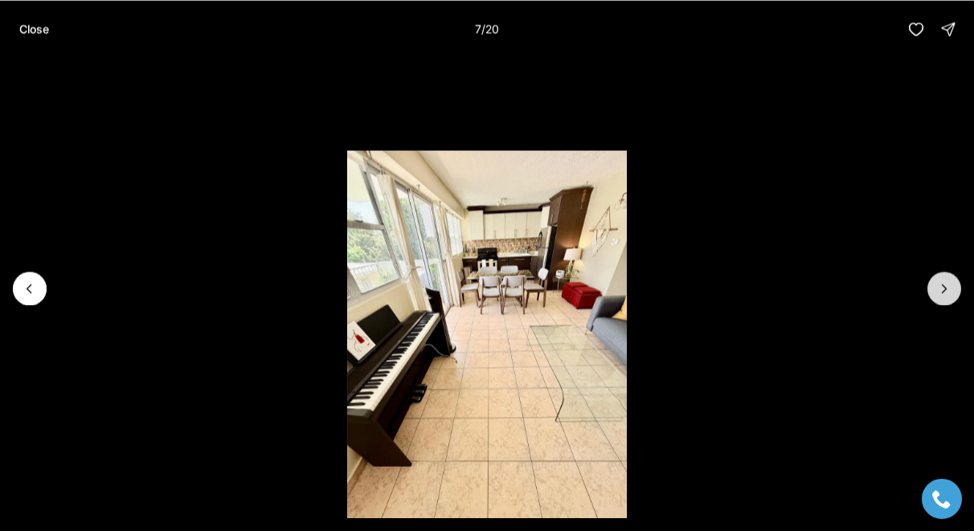
click at [943, 287] on icon "Next slide" at bounding box center [944, 288] width 16 height 16
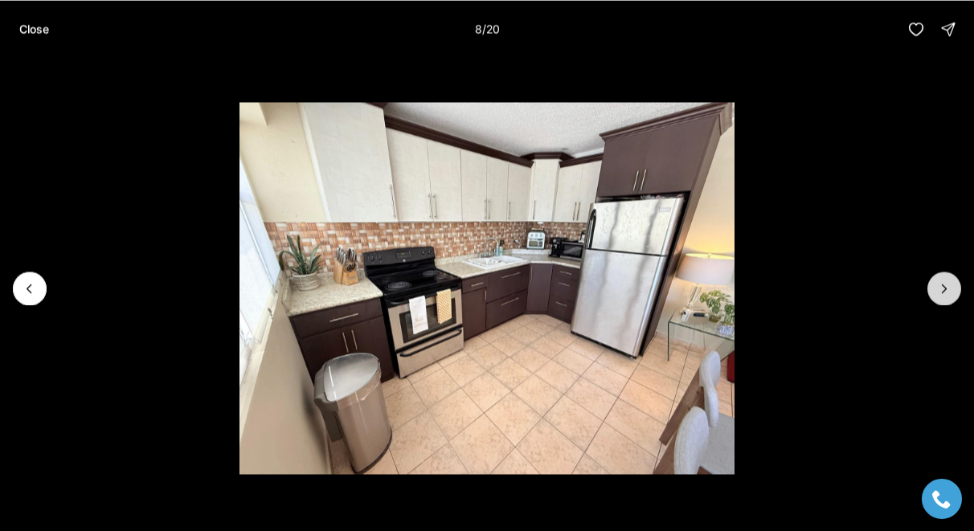
click at [943, 287] on icon "Next slide" at bounding box center [944, 288] width 16 height 16
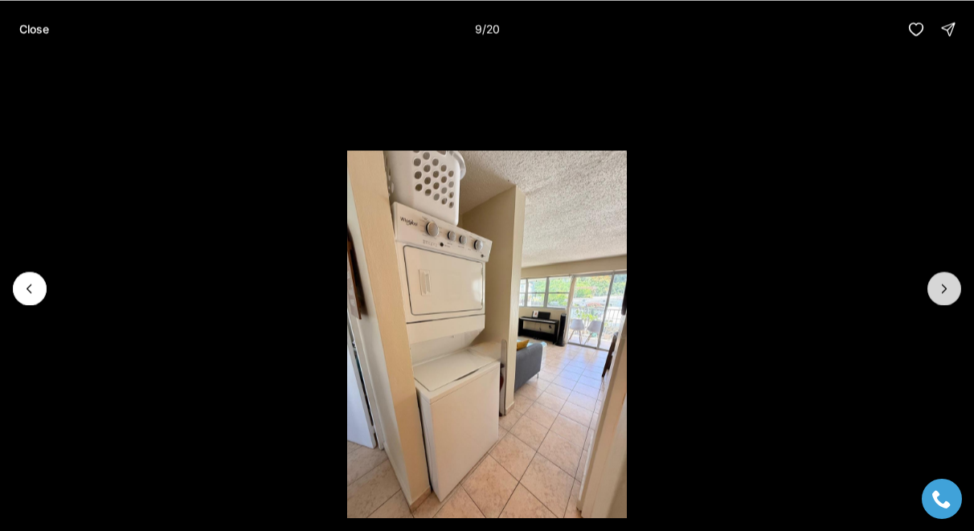
click at [943, 287] on icon "Next slide" at bounding box center [944, 288] width 16 height 16
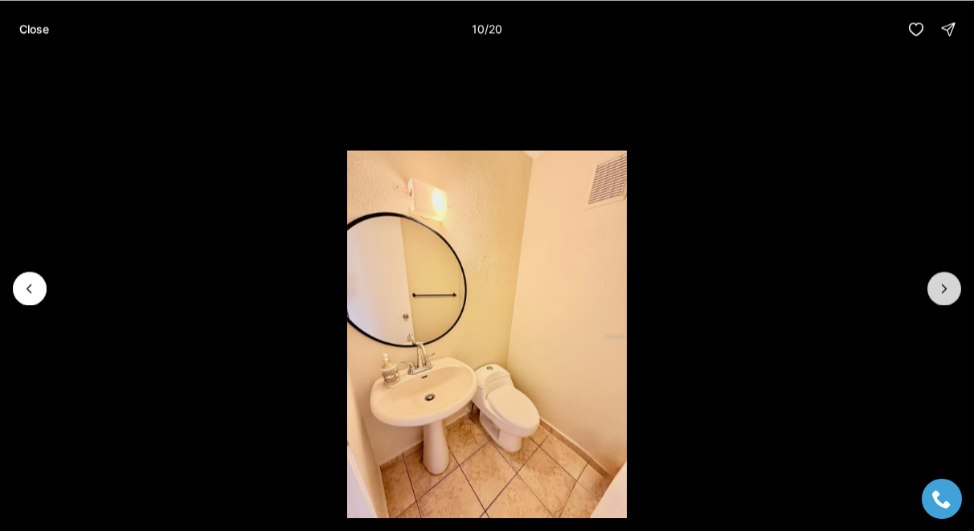
click at [943, 287] on icon "Next slide" at bounding box center [944, 288] width 16 height 16
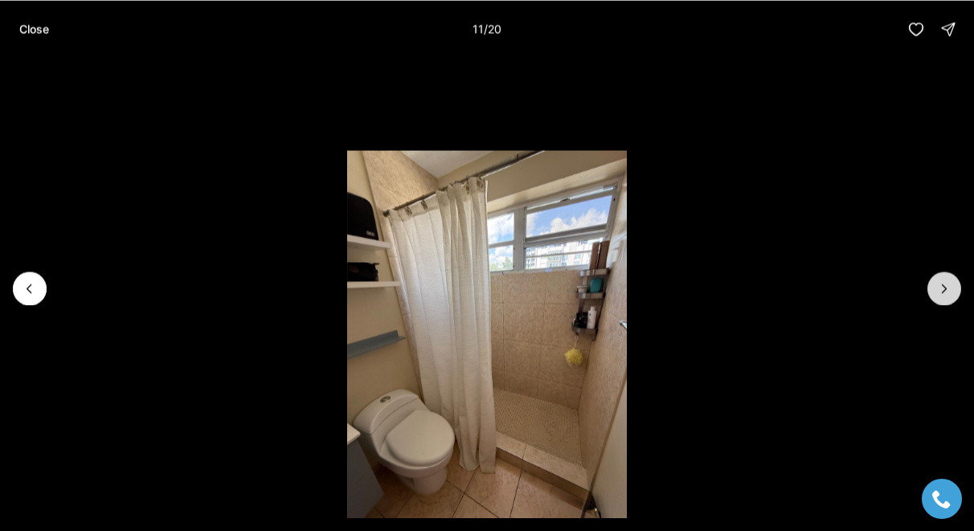
click at [943, 287] on icon "Next slide" at bounding box center [944, 288] width 16 height 16
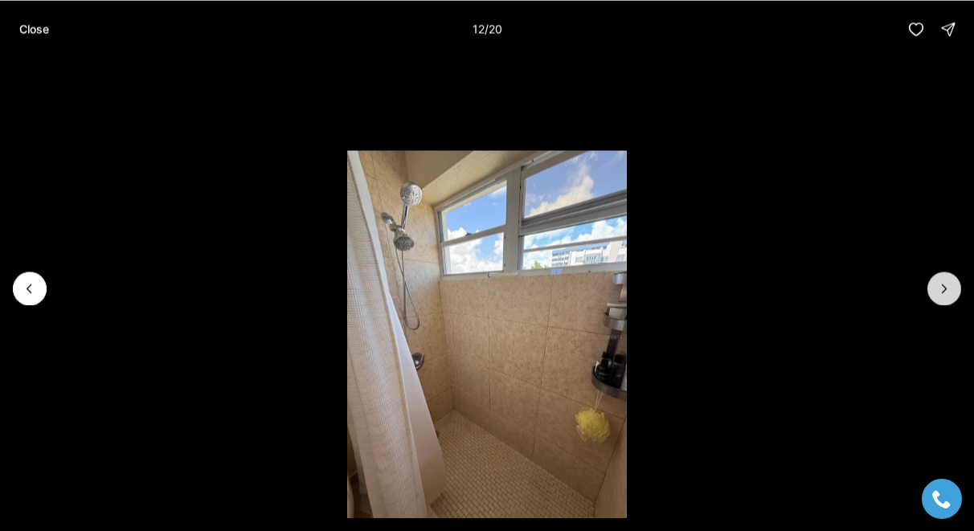
click at [943, 287] on icon "Next slide" at bounding box center [944, 288] width 16 height 16
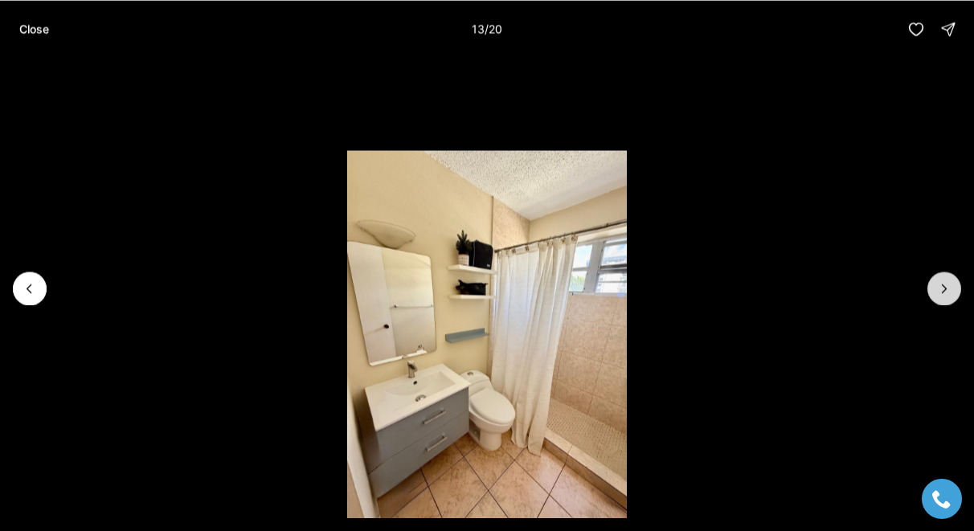
click at [943, 287] on icon "Next slide" at bounding box center [944, 288] width 16 height 16
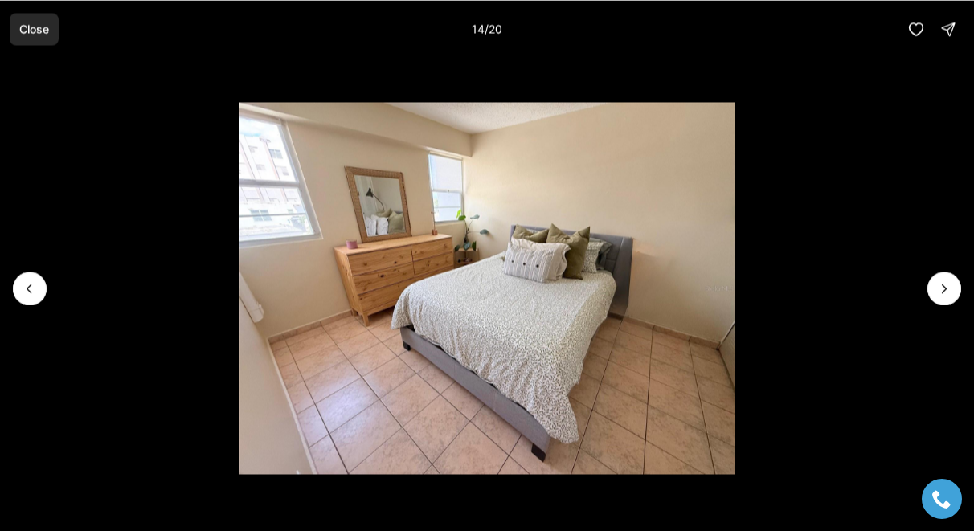
click at [36, 31] on p "Close" at bounding box center [34, 28] width 30 height 13
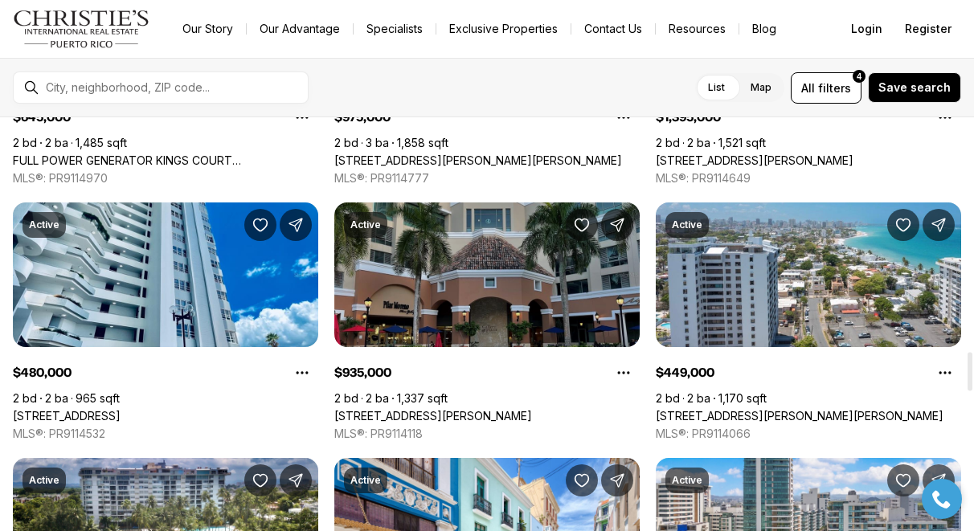
scroll to position [2528, 0]
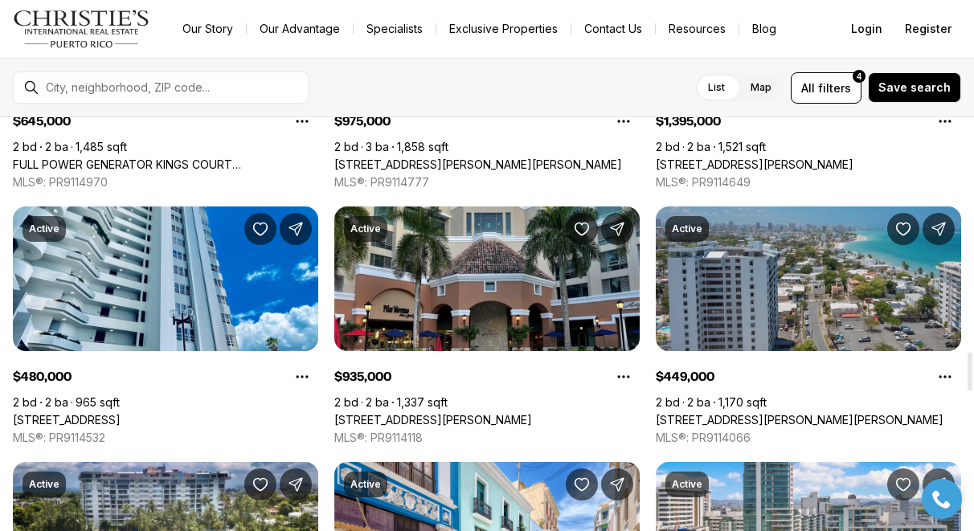
click at [736, 413] on link "[STREET_ADDRESS][PERSON_NAME][PERSON_NAME]" at bounding box center [799, 420] width 288 height 14
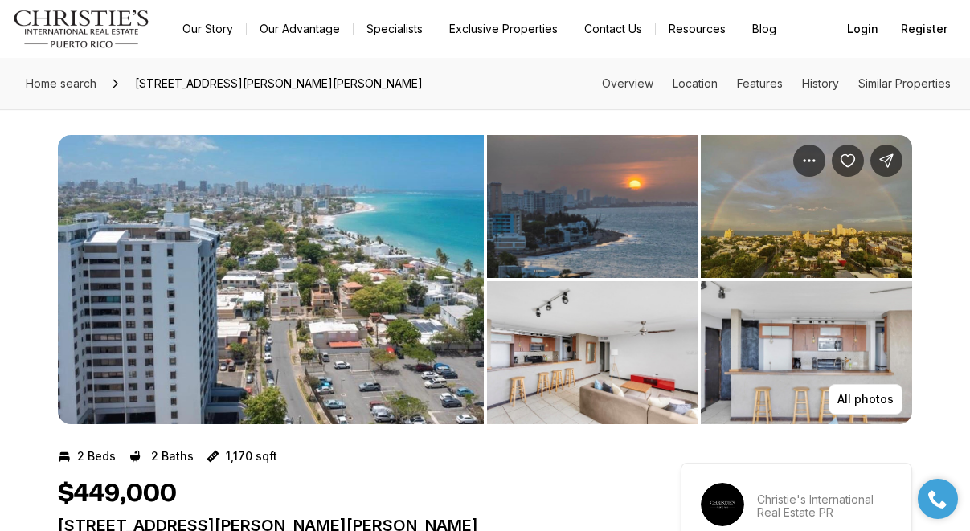
click at [320, 285] on img "View image gallery" at bounding box center [271, 279] width 426 height 289
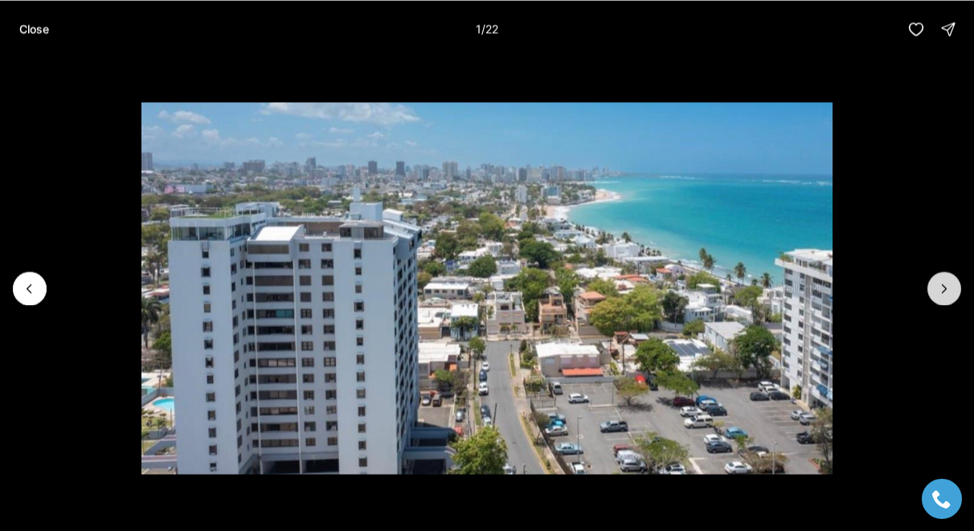
click at [947, 286] on icon "Next slide" at bounding box center [944, 288] width 16 height 16
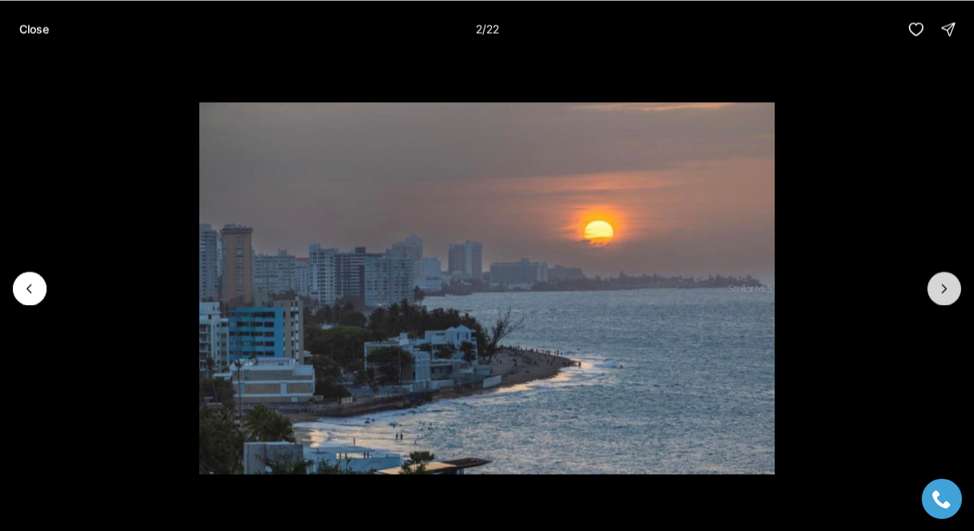
click at [947, 286] on icon "Next slide" at bounding box center [944, 288] width 16 height 16
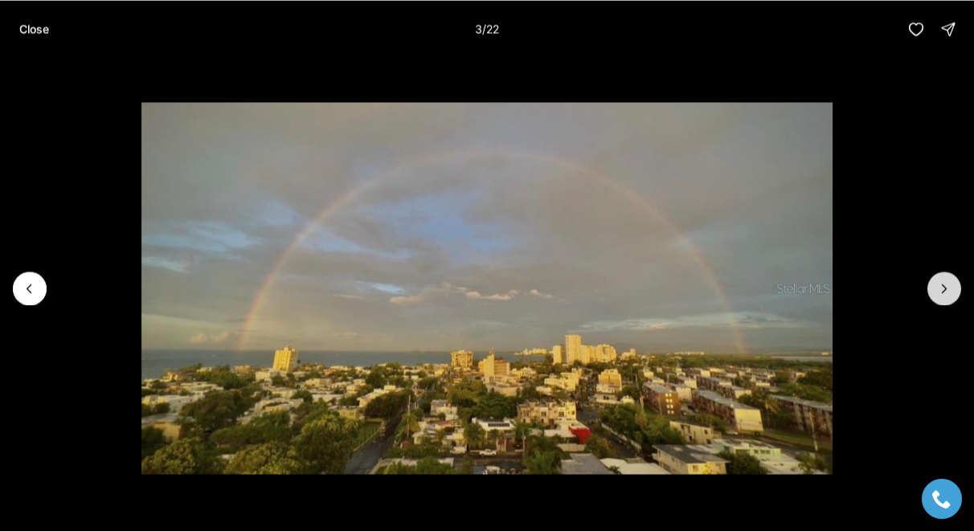
click at [947, 286] on icon "Next slide" at bounding box center [944, 288] width 16 height 16
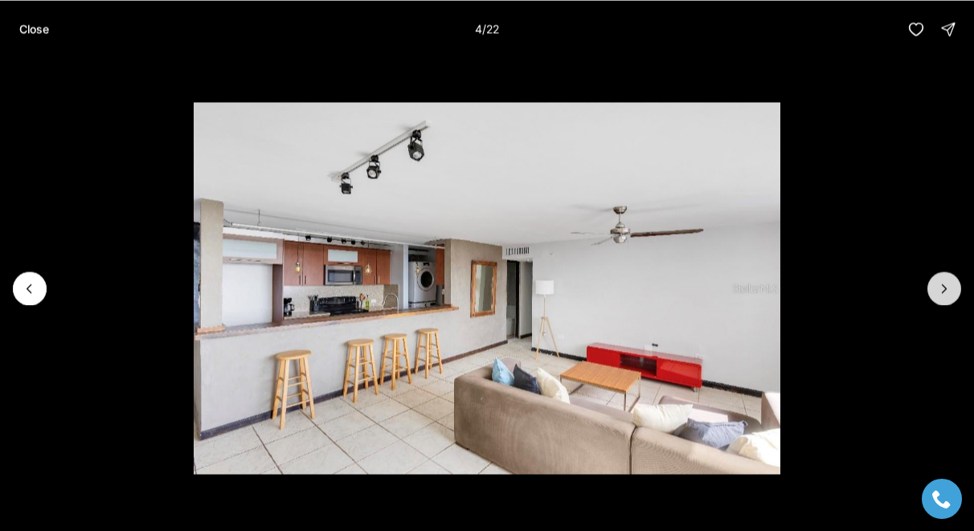
click at [947, 286] on icon "Next slide" at bounding box center [944, 288] width 16 height 16
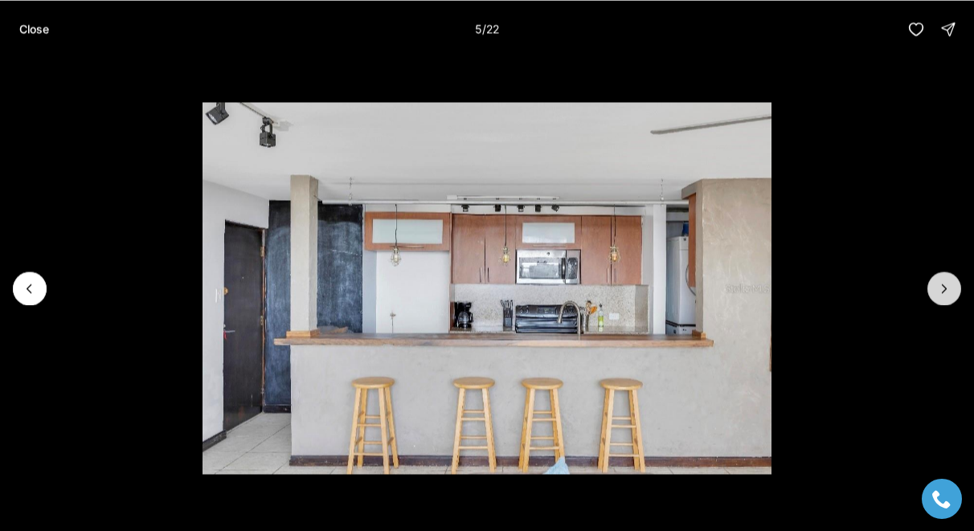
click at [947, 288] on icon "Next slide" at bounding box center [944, 288] width 16 height 16
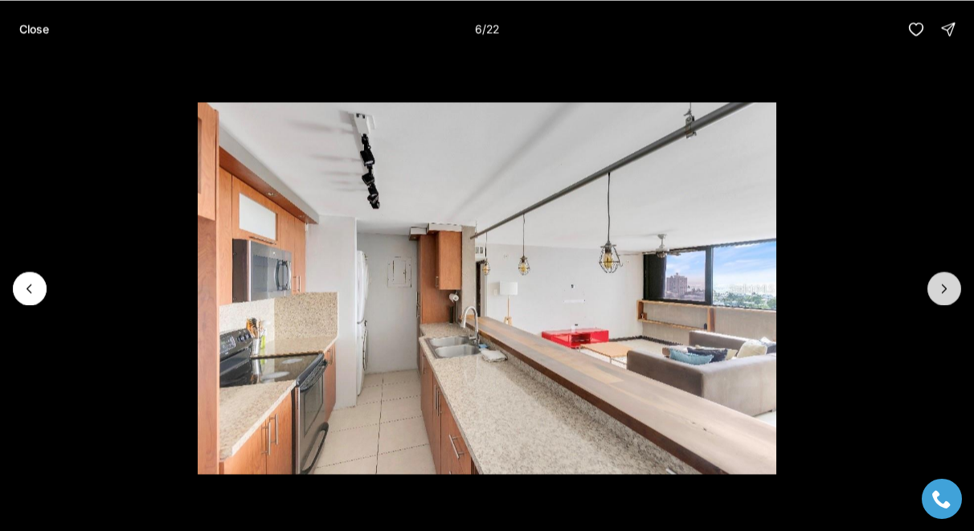
click at [947, 288] on icon "Next slide" at bounding box center [944, 288] width 16 height 16
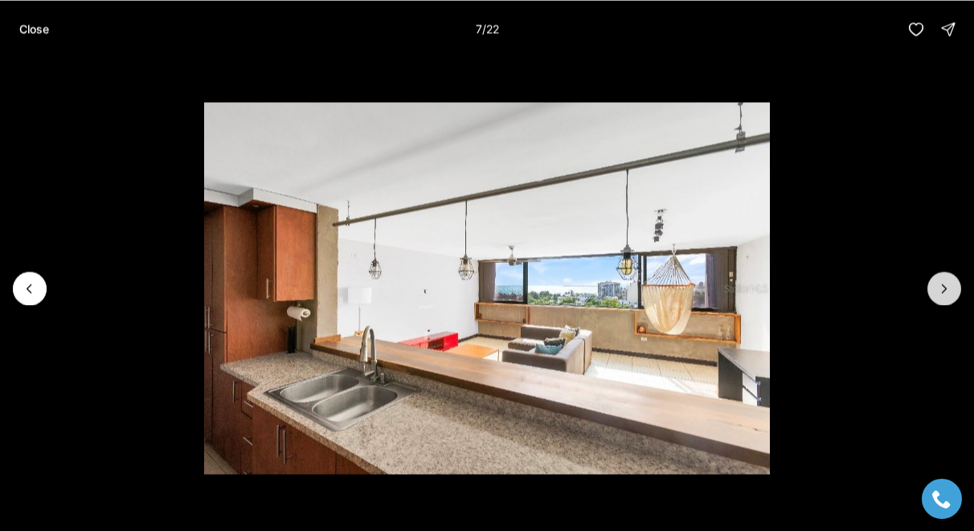
click at [947, 288] on icon "Next slide" at bounding box center [944, 288] width 16 height 16
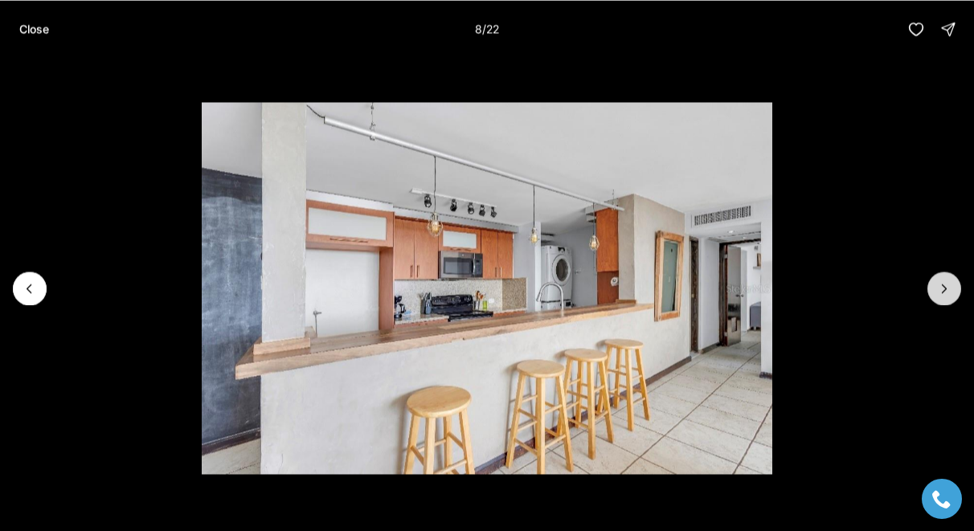
click at [947, 288] on icon "Next slide" at bounding box center [944, 288] width 16 height 16
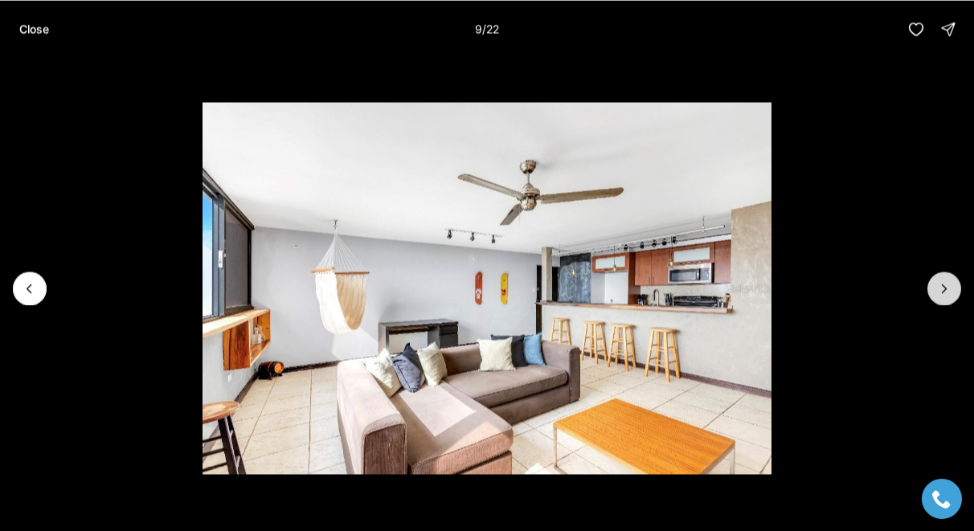
click at [947, 288] on icon "Next slide" at bounding box center [944, 288] width 16 height 16
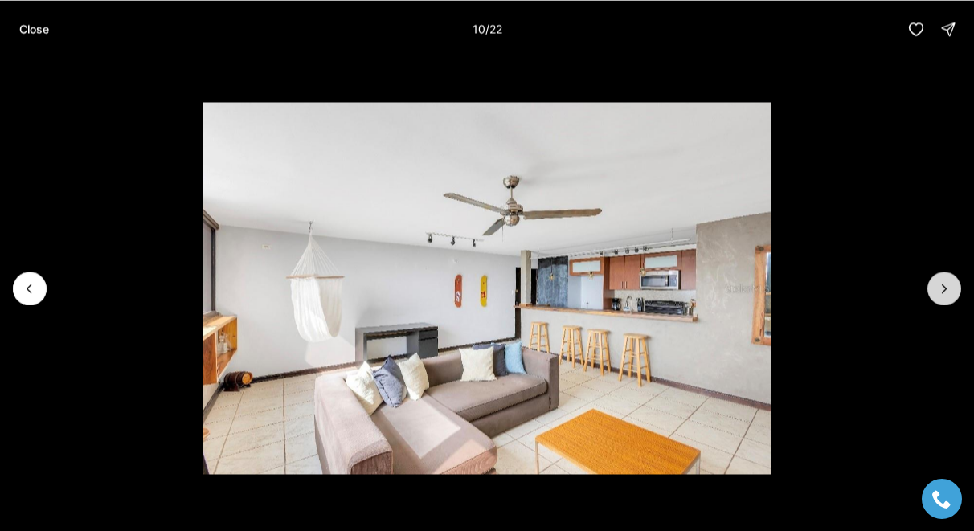
click at [947, 288] on icon "Next slide" at bounding box center [944, 288] width 16 height 16
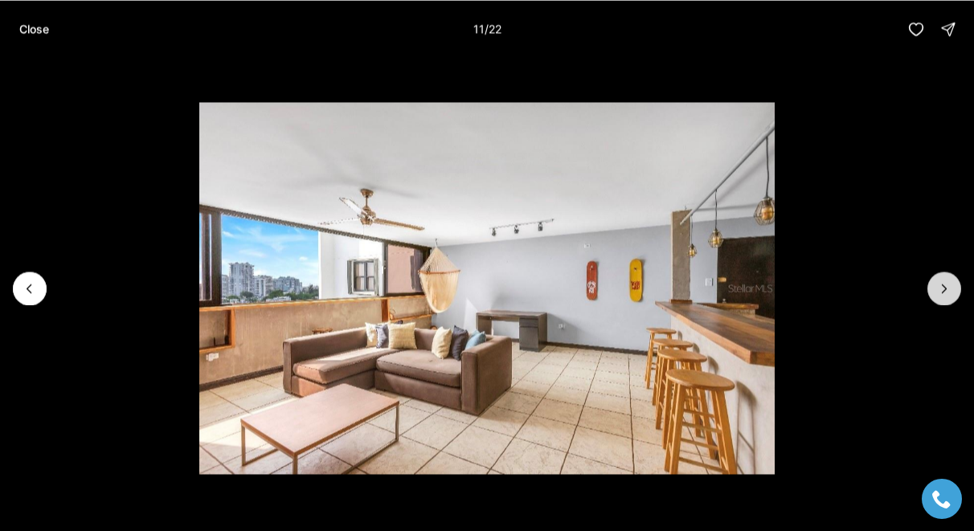
click at [947, 288] on icon "Next slide" at bounding box center [944, 288] width 16 height 16
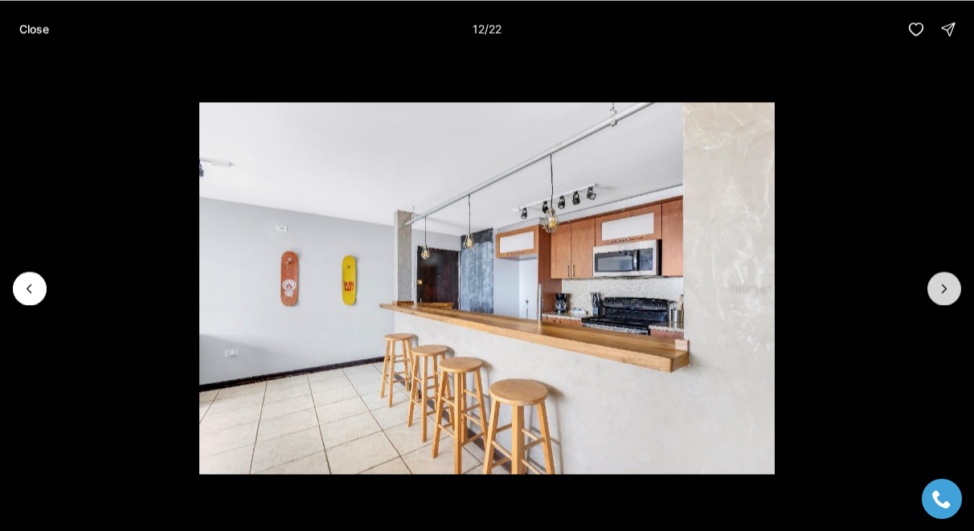
click at [943, 287] on icon "Next slide" at bounding box center [944, 288] width 16 height 16
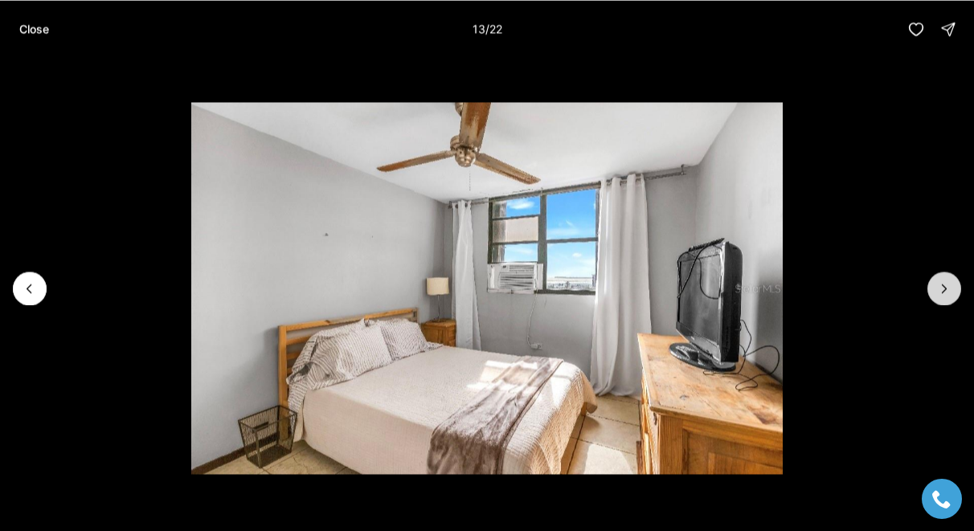
click at [943, 287] on icon "Next slide" at bounding box center [944, 288] width 16 height 16
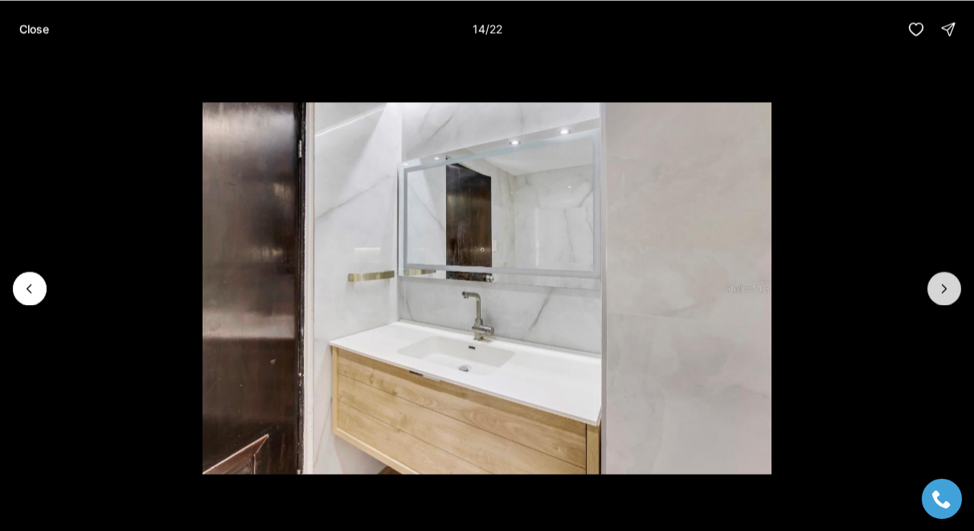
click at [943, 287] on icon "Next slide" at bounding box center [944, 288] width 16 height 16
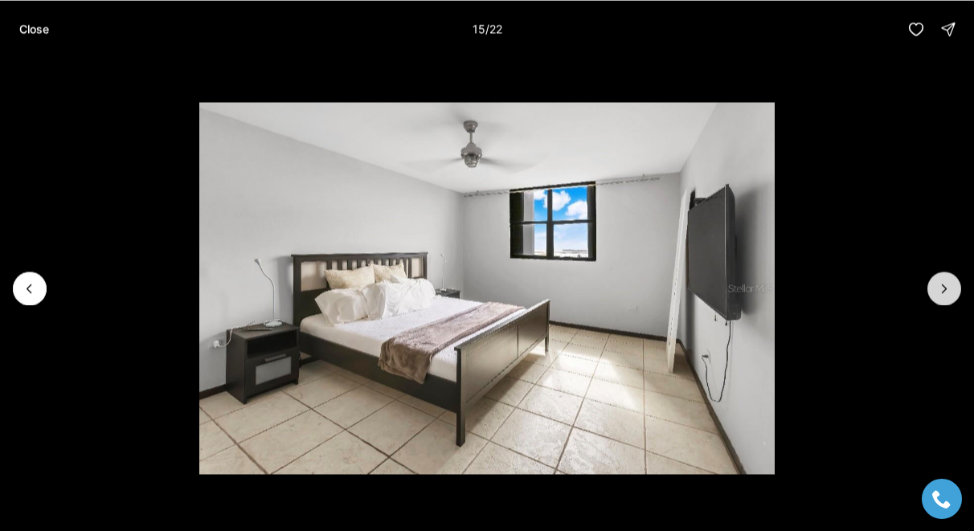
click at [943, 287] on icon "Next slide" at bounding box center [944, 288] width 16 height 16
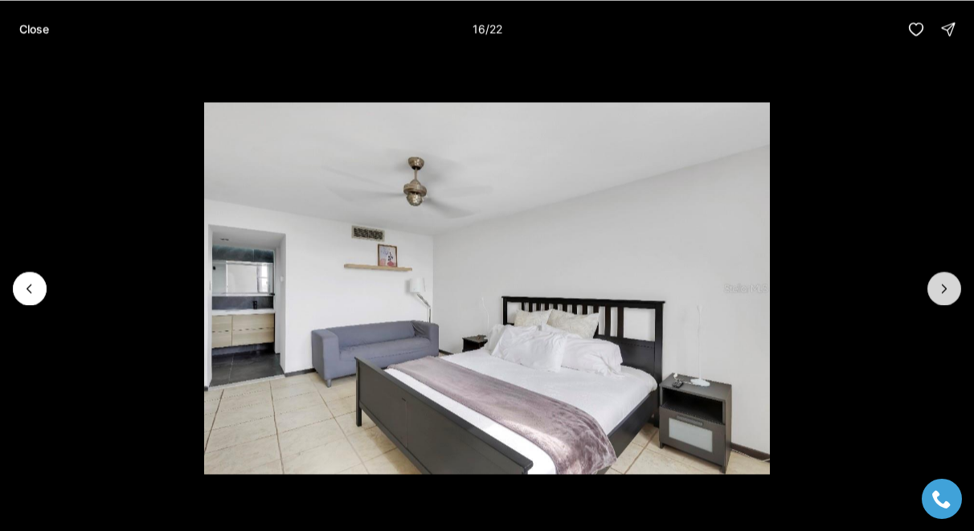
click at [943, 287] on icon "Next slide" at bounding box center [944, 288] width 16 height 16
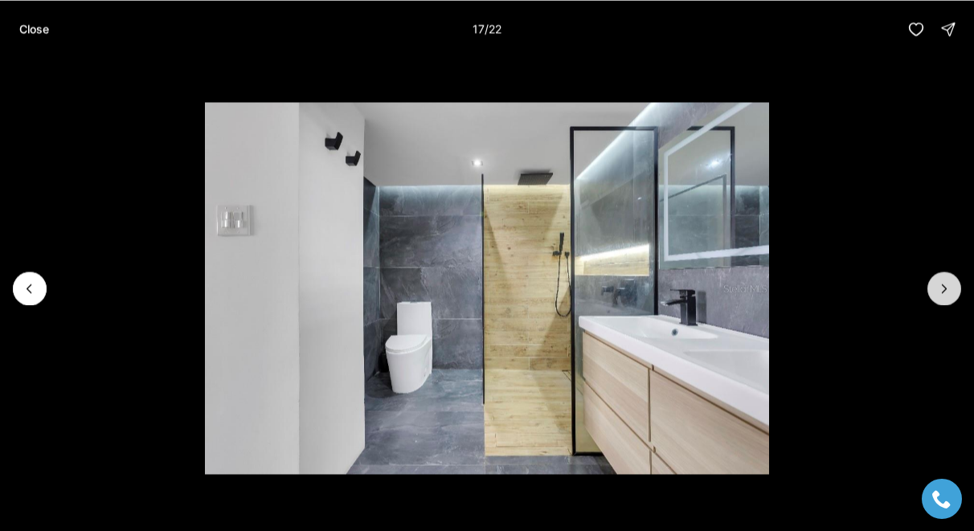
click at [943, 287] on icon "Next slide" at bounding box center [944, 288] width 16 height 16
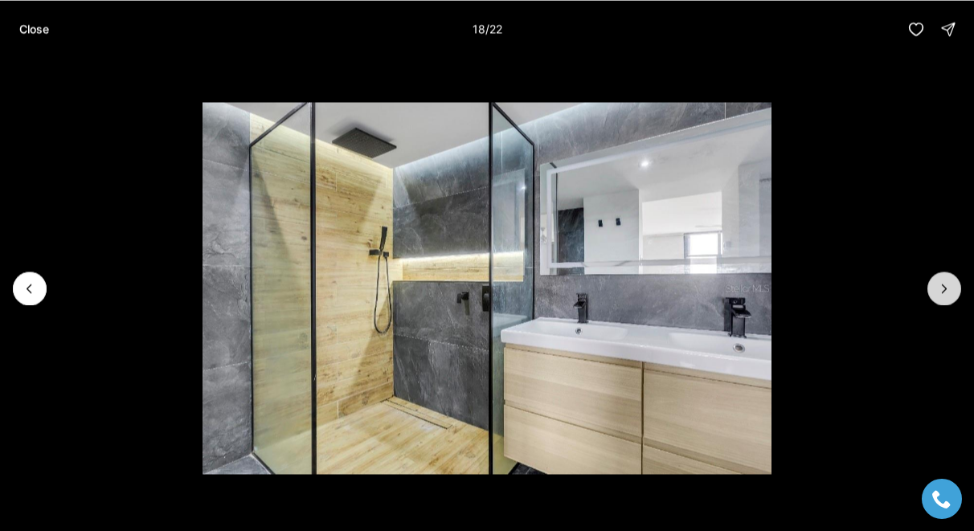
click at [943, 287] on icon "Next slide" at bounding box center [944, 288] width 16 height 16
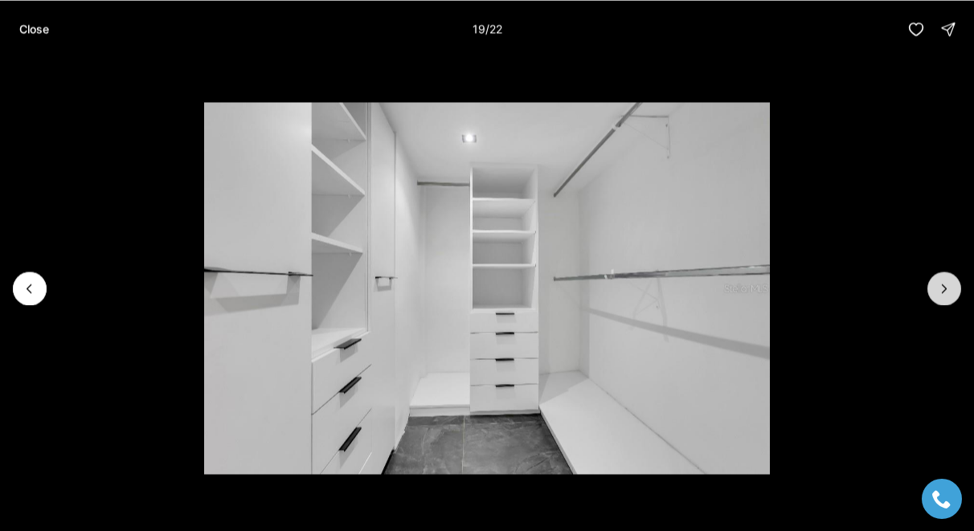
click at [943, 287] on icon "Next slide" at bounding box center [944, 288] width 16 height 16
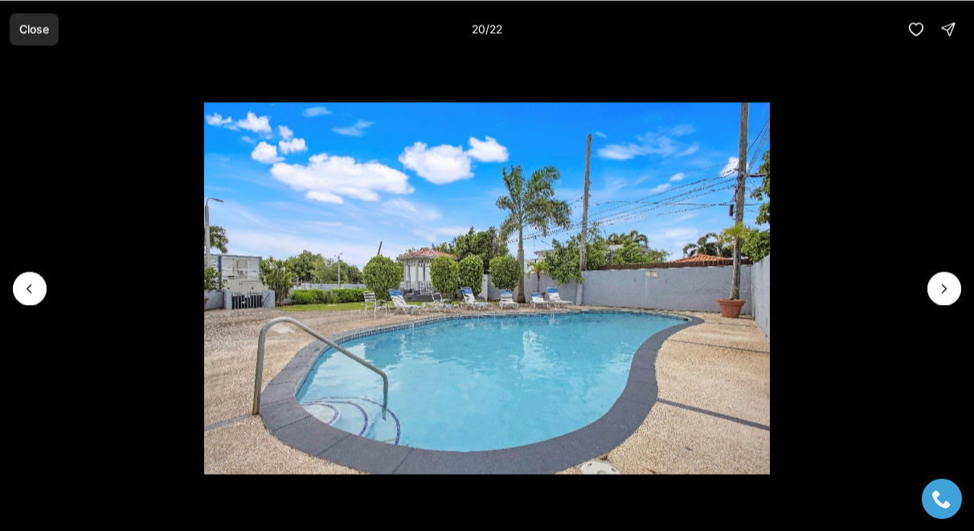
click at [39, 31] on p "Close" at bounding box center [34, 28] width 30 height 13
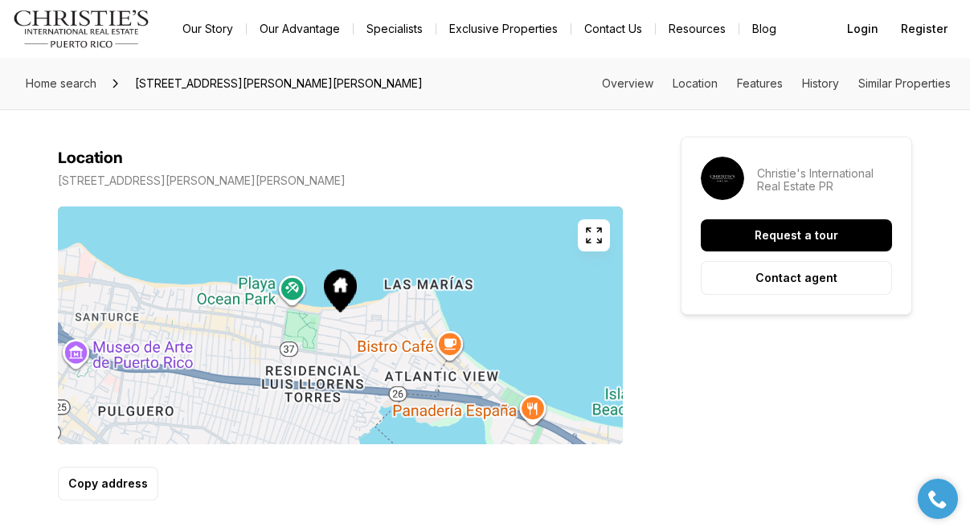
scroll to position [910, 0]
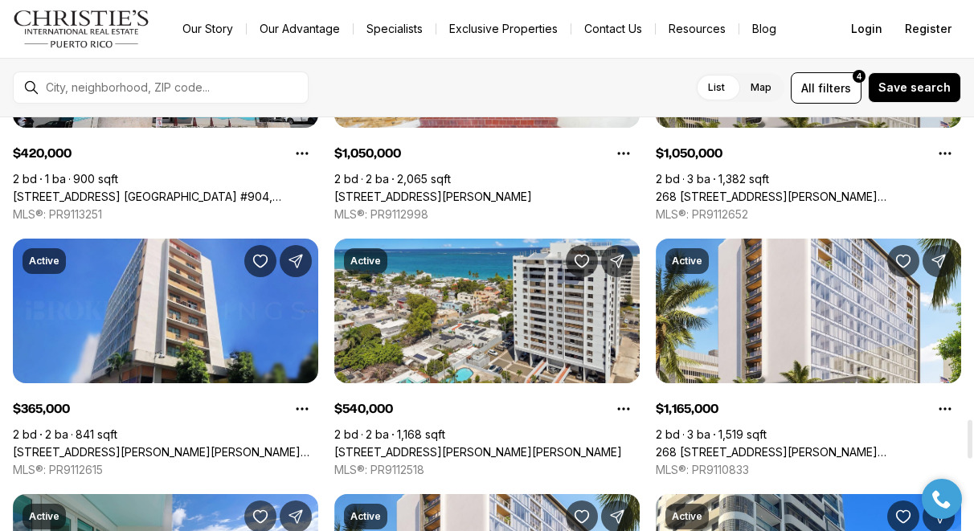
scroll to position [3271, 0]
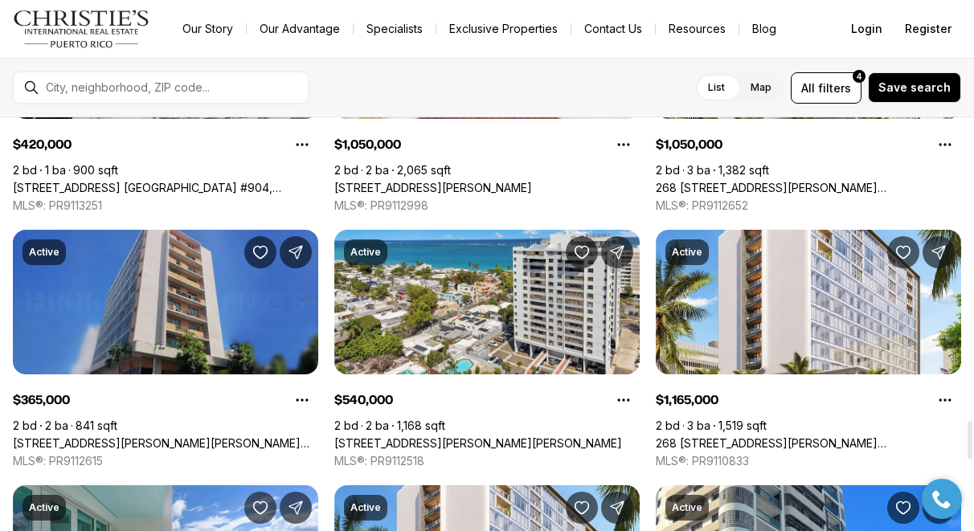
click at [179, 436] on link "[STREET_ADDRESS][PERSON_NAME][PERSON_NAME][PERSON_NAME]" at bounding box center [165, 443] width 305 height 14
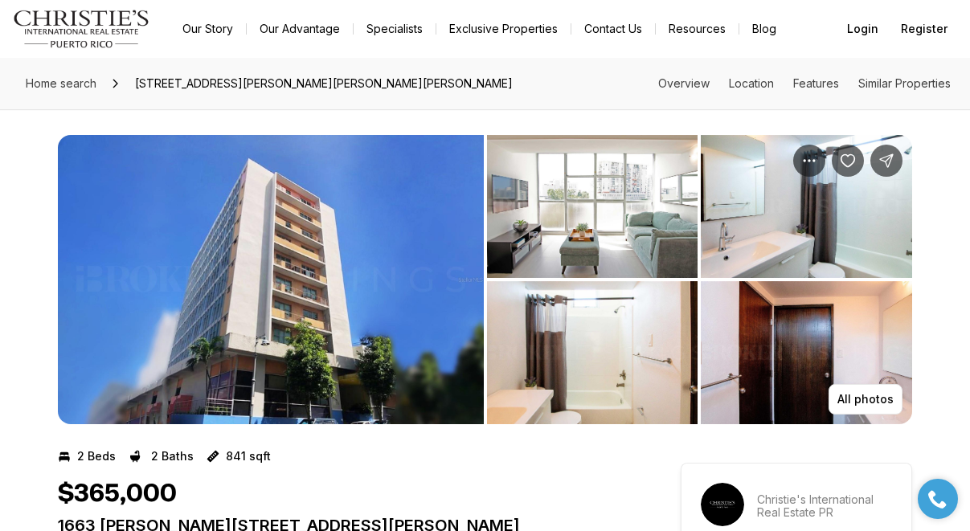
click at [361, 301] on img "View image gallery" at bounding box center [271, 279] width 426 height 289
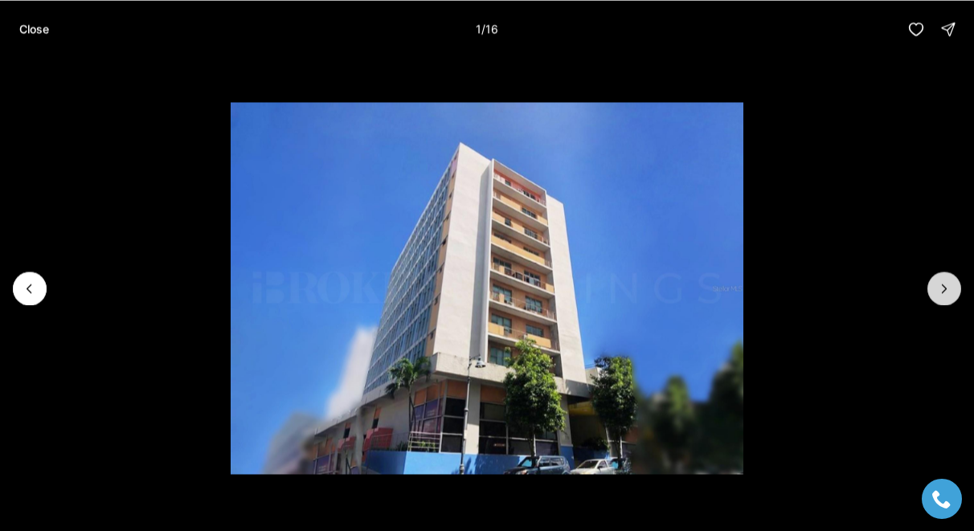
click at [944, 287] on icon "Next slide" at bounding box center [944, 288] width 16 height 16
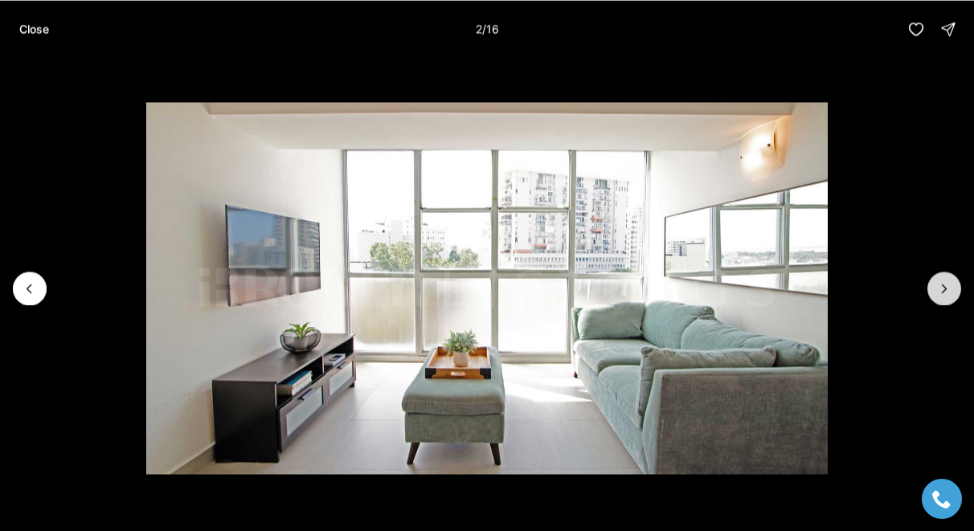
click at [944, 287] on icon "Next slide" at bounding box center [944, 288] width 16 height 16
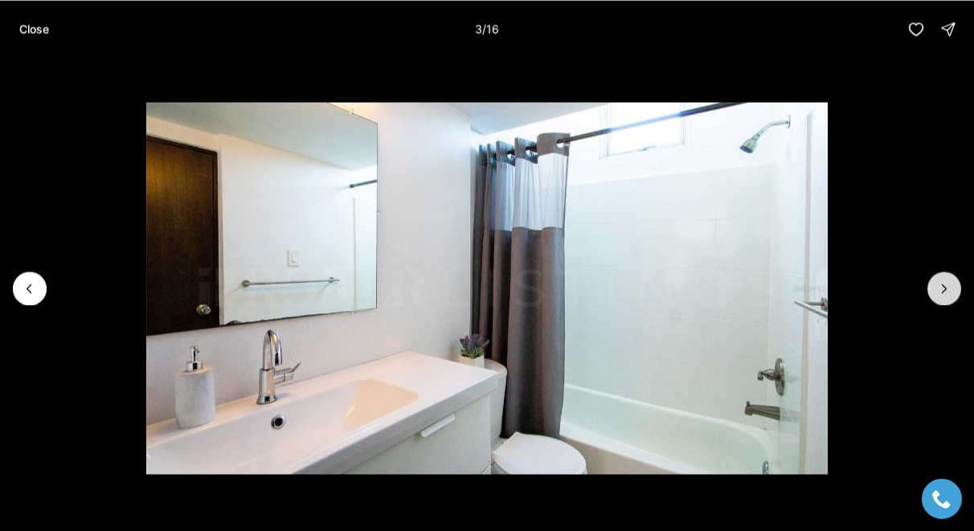
click at [944, 287] on icon "Next slide" at bounding box center [944, 288] width 16 height 16
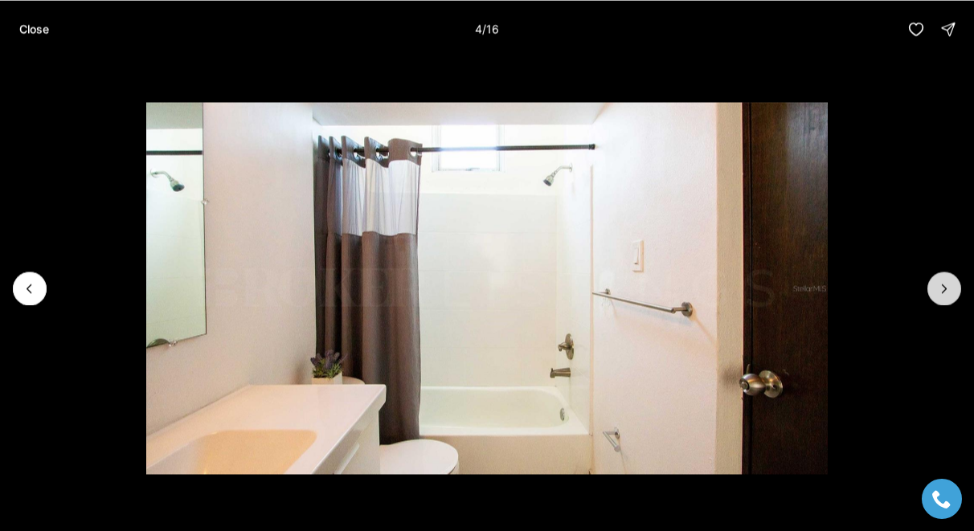
click at [944, 287] on icon "Next slide" at bounding box center [944, 288] width 16 height 16
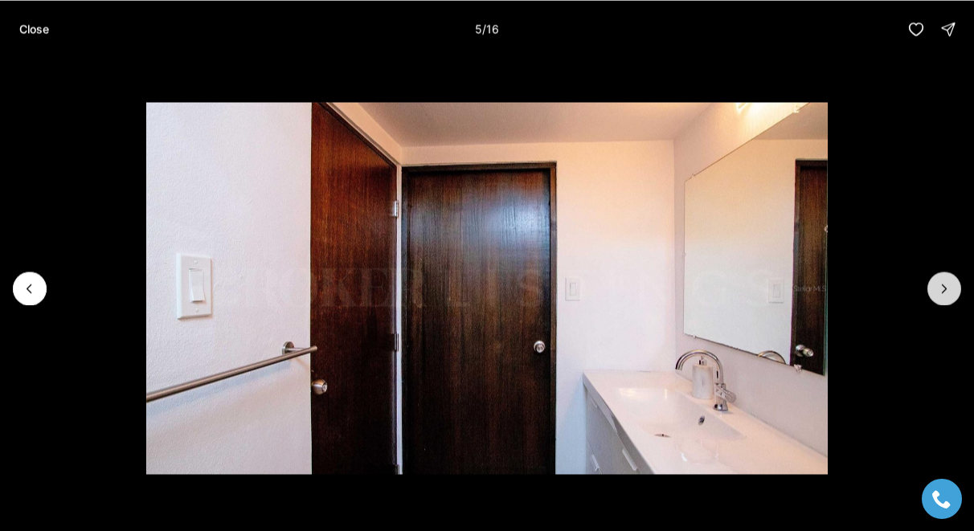
click at [944, 287] on icon "Next slide" at bounding box center [944, 288] width 16 height 16
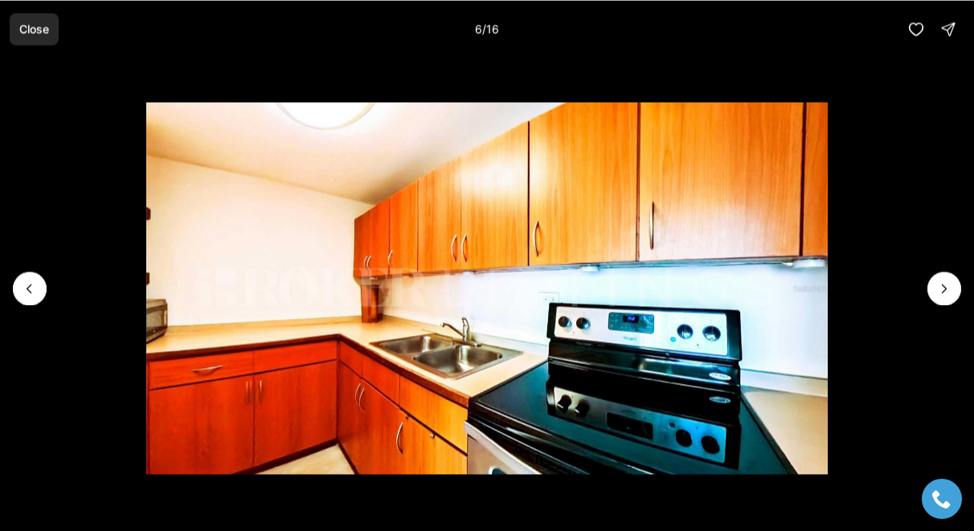
click at [44, 28] on p "Close" at bounding box center [34, 28] width 30 height 13
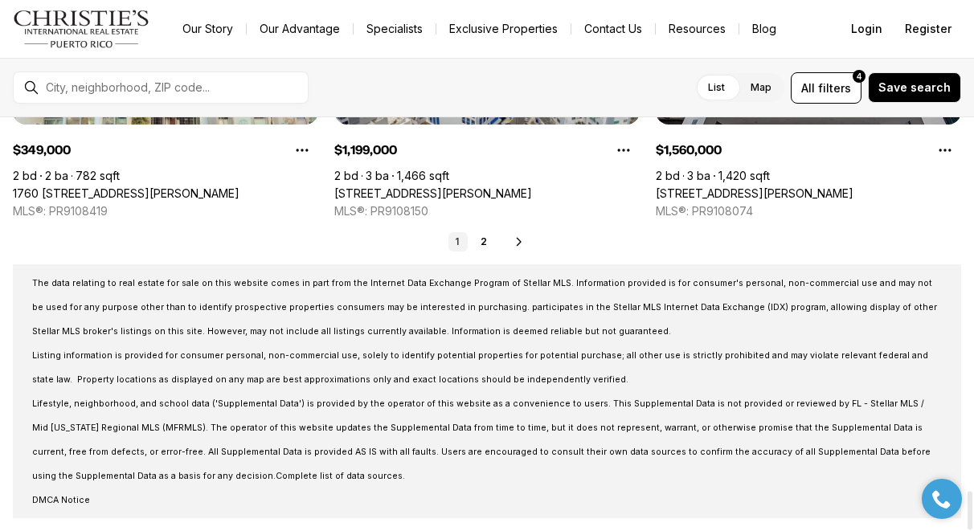
scroll to position [4032, 0]
